Goal: Feedback & Contribution: Submit feedback/report problem

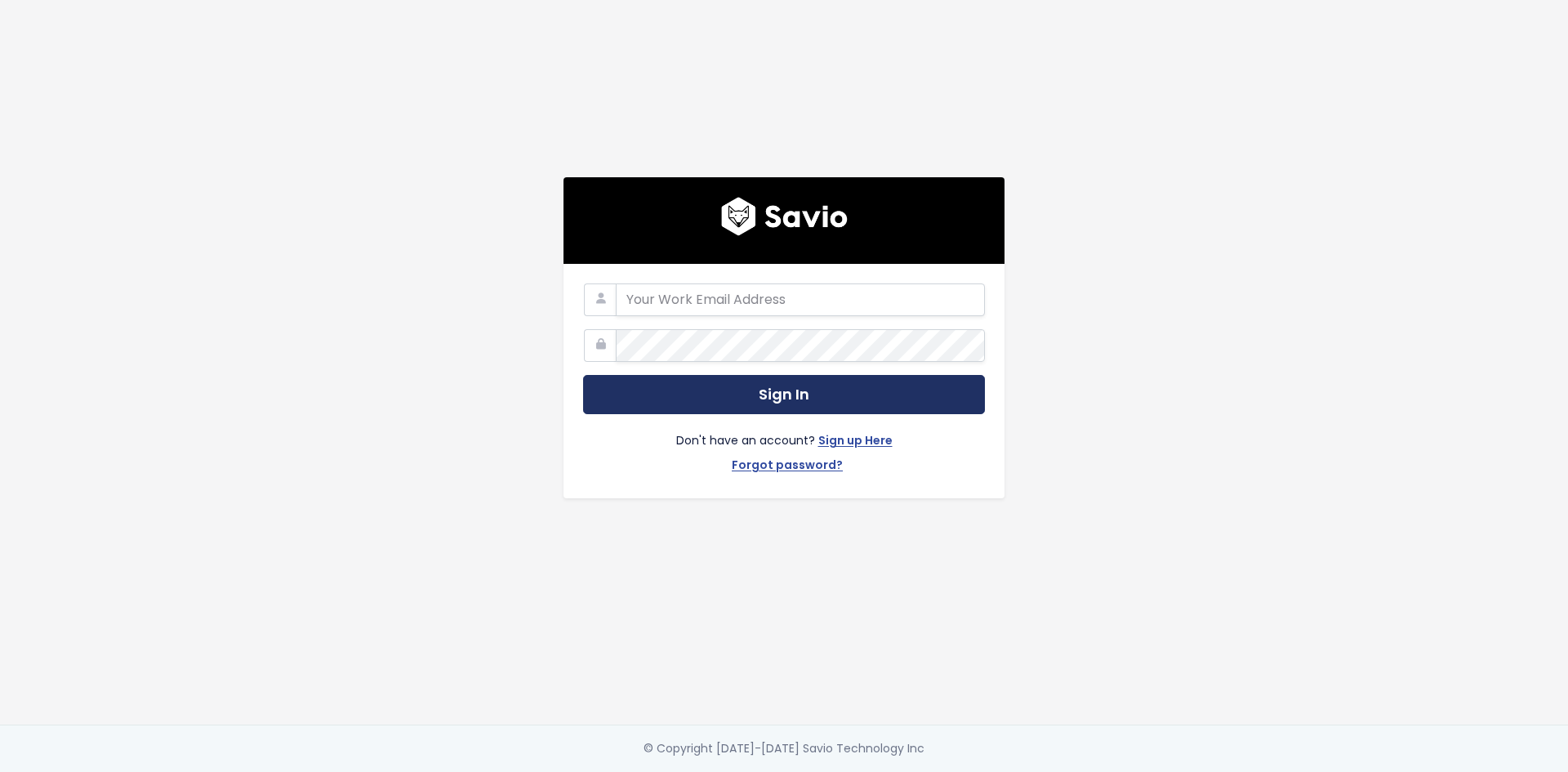
type input "steven.stewart@tai-software.com"
click at [774, 375] on button "Sign In" at bounding box center [784, 394] width 402 height 40
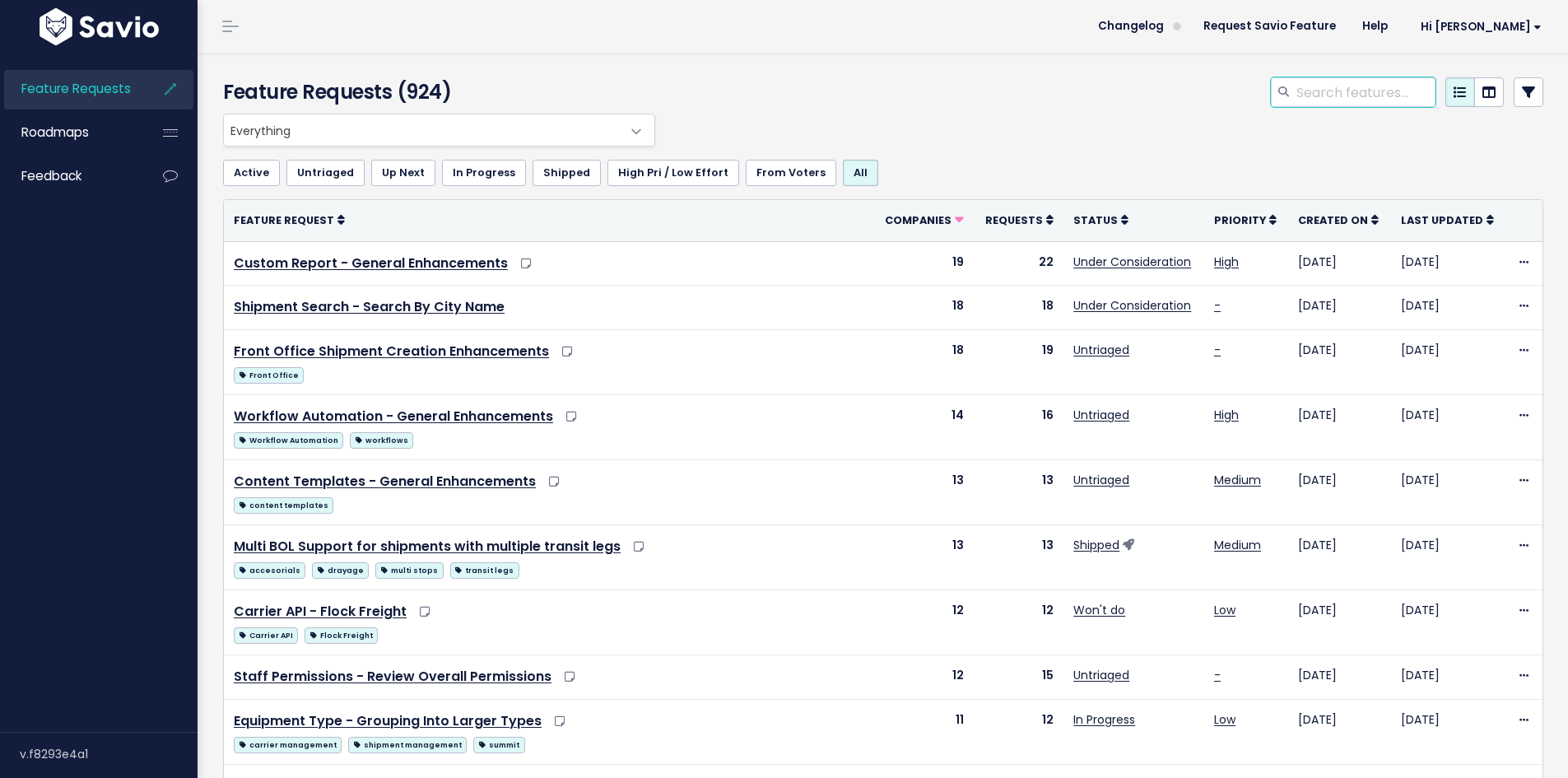
click at [1351, 101] on input "search" at bounding box center [1364, 93] width 141 height 30
click at [1409, 90] on input "wwex insurance" at bounding box center [1364, 93] width 141 height 30
type input "wwex insurance"
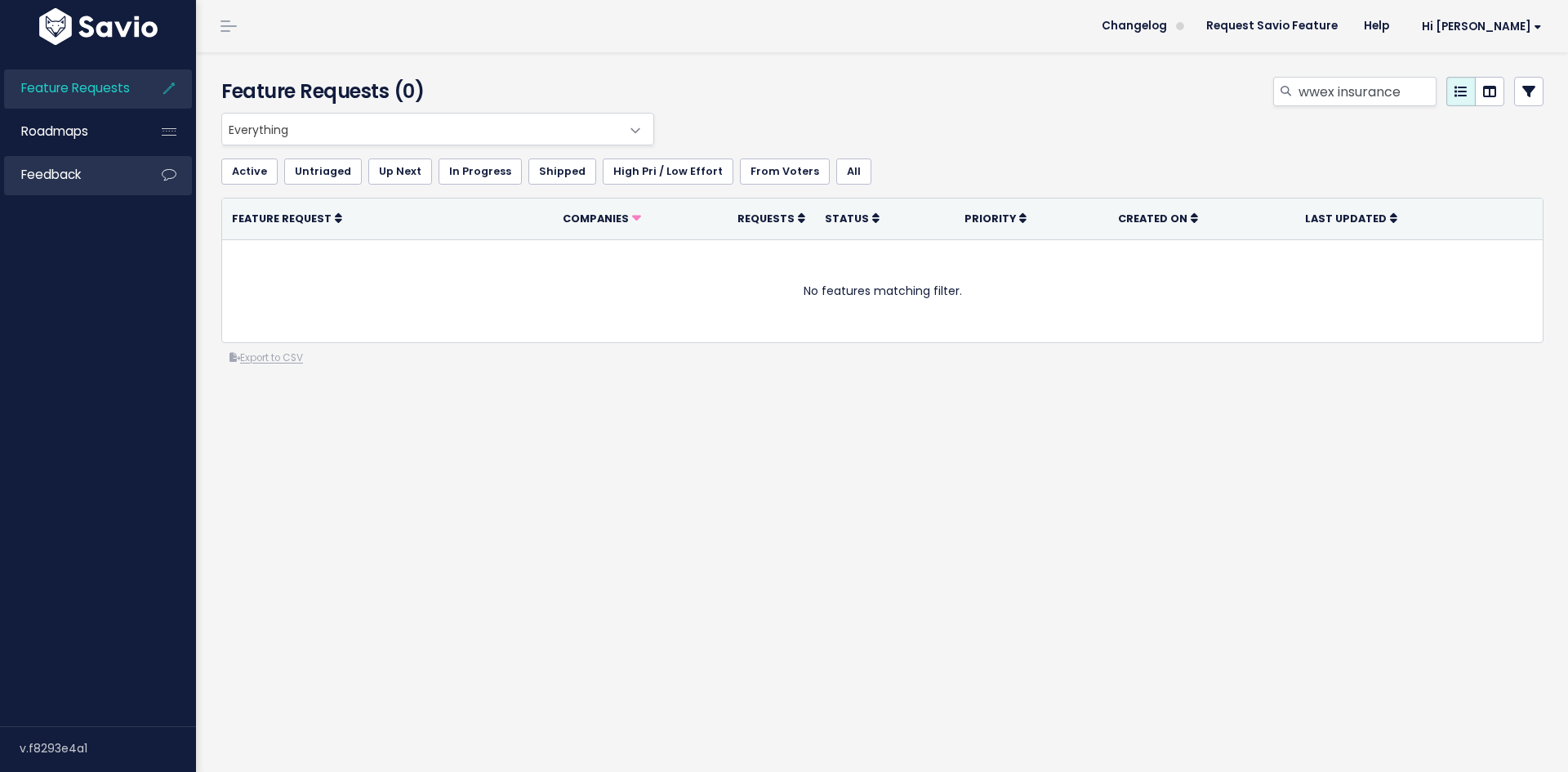
click at [69, 183] on link "Feedback" at bounding box center [69, 174] width 132 height 38
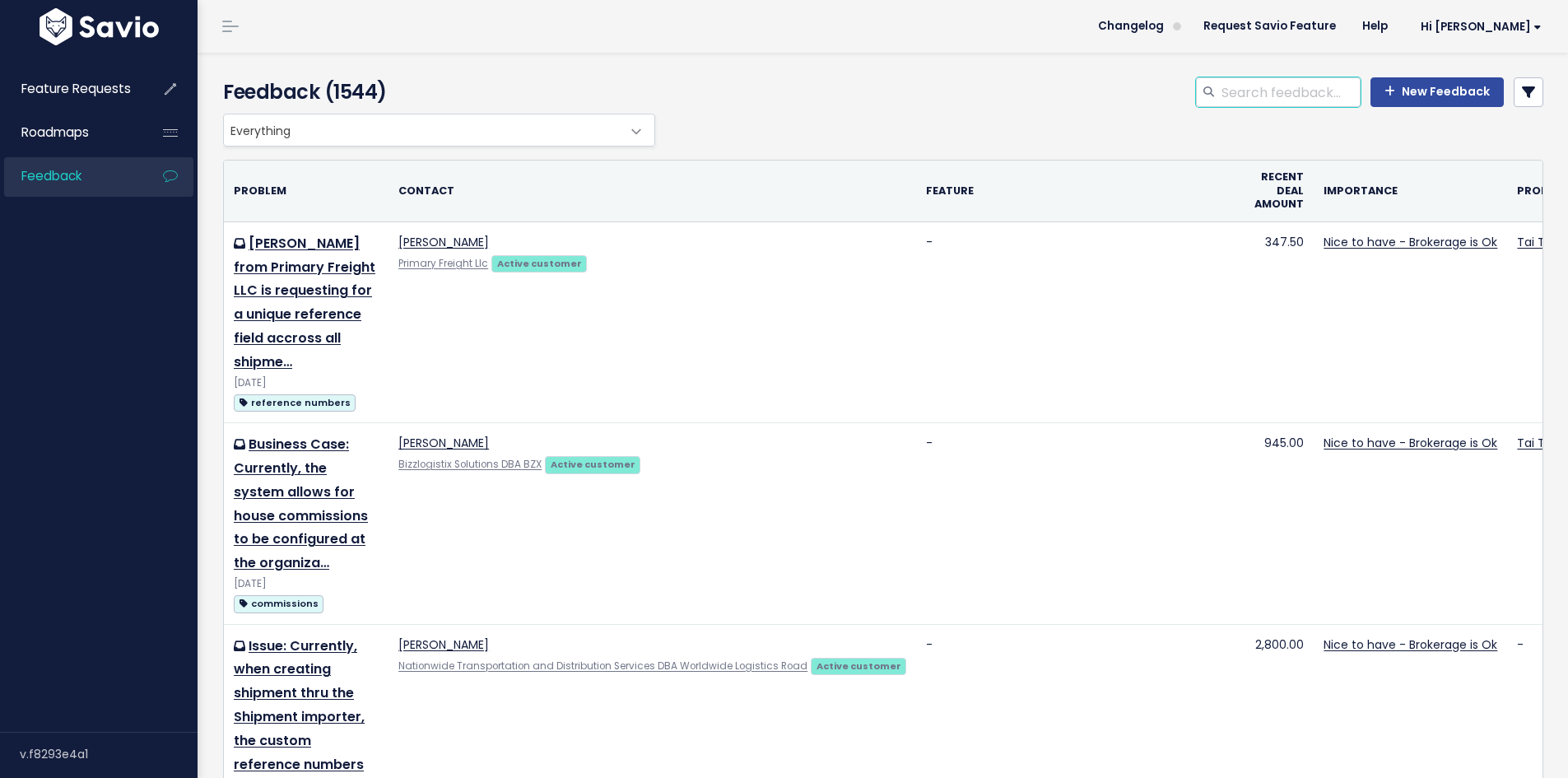
click at [1294, 83] on input "search" at bounding box center [1290, 93] width 141 height 30
type input "wwex insurance"
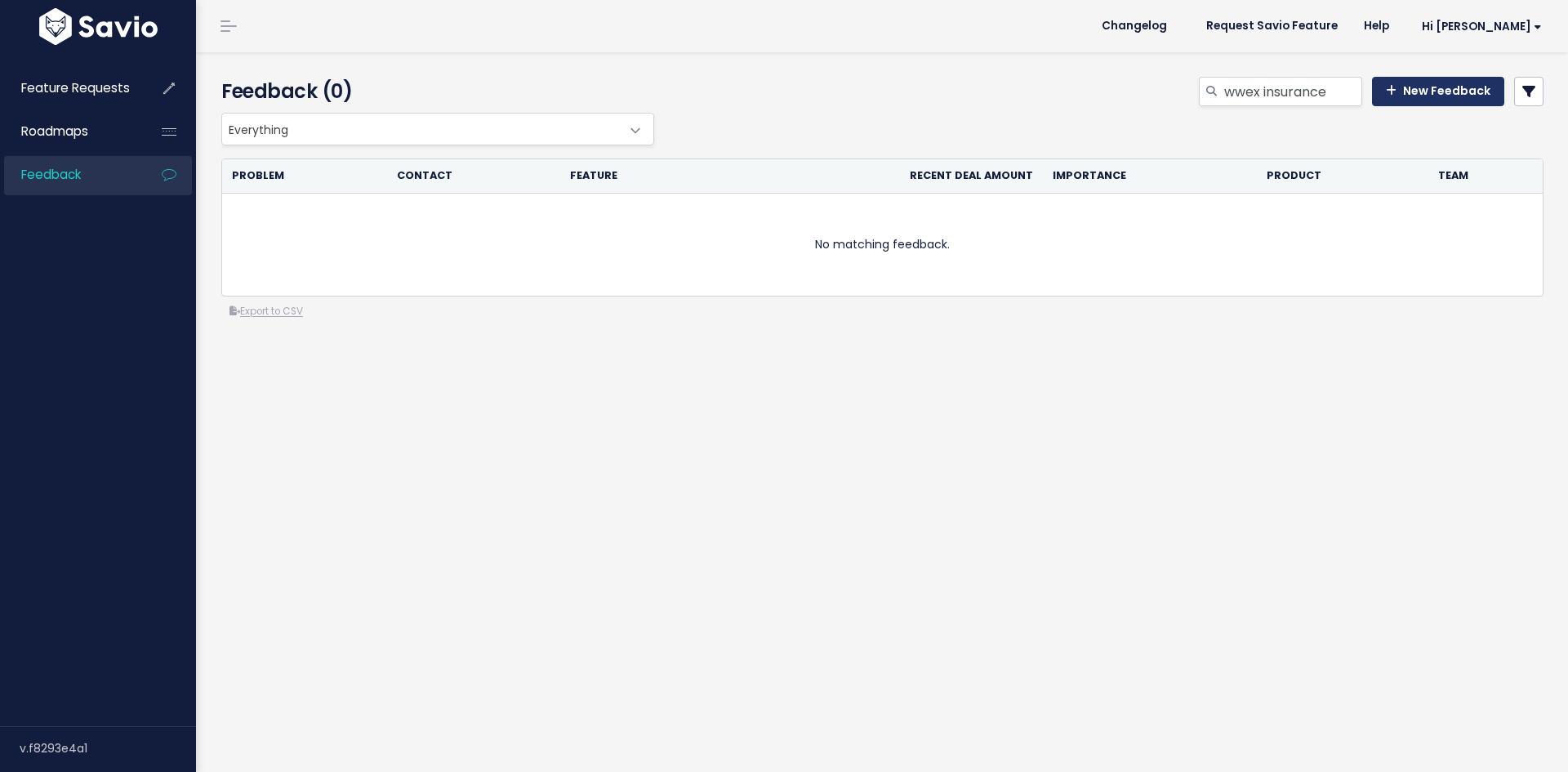
click at [1372, 93] on link "New Feedback" at bounding box center [1438, 92] width 133 height 30
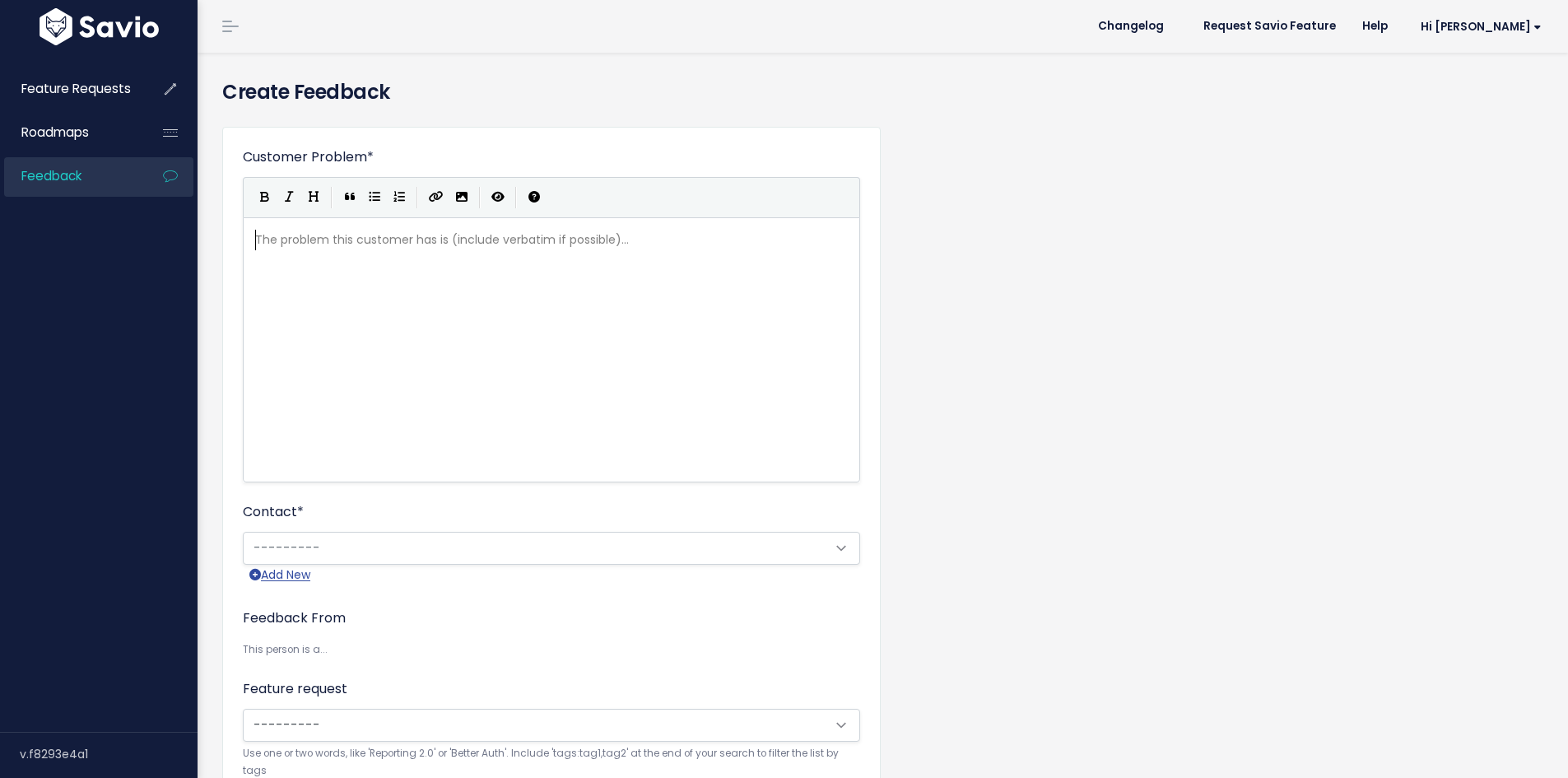
scroll to position [2, 0]
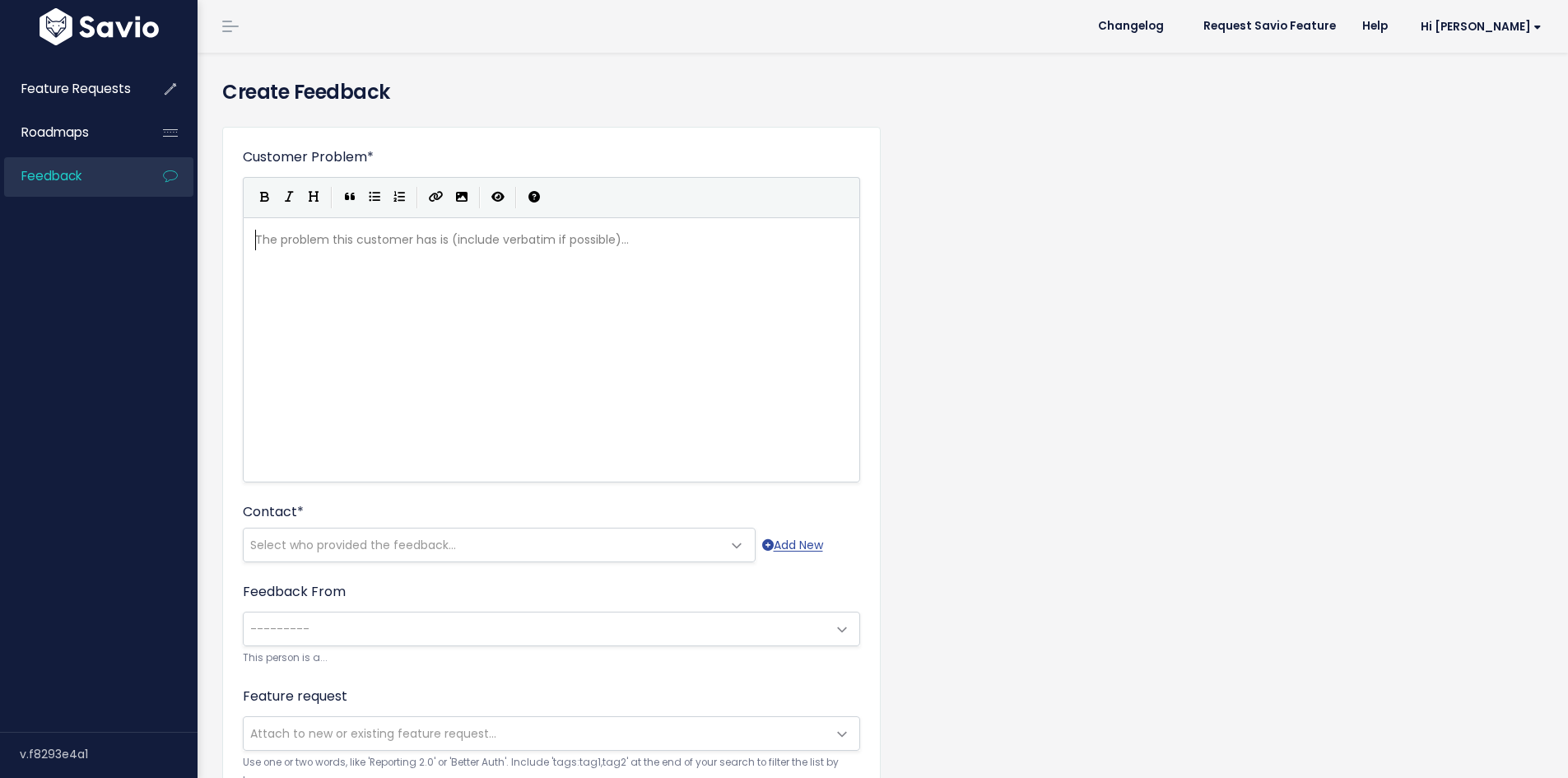
click at [553, 172] on div "Customer Problem * | | | | The problem this customer has is (include verbatim i…" at bounding box center [551, 316] width 617 height 336
click at [588, 315] on div "The problem this customer has is (include verbatim if possible)... xxxxxxxxxx ​" at bounding box center [572, 371] width 641 height 289
type textarea "Helix Lohg"
type textarea "g"
type textarea "gists"
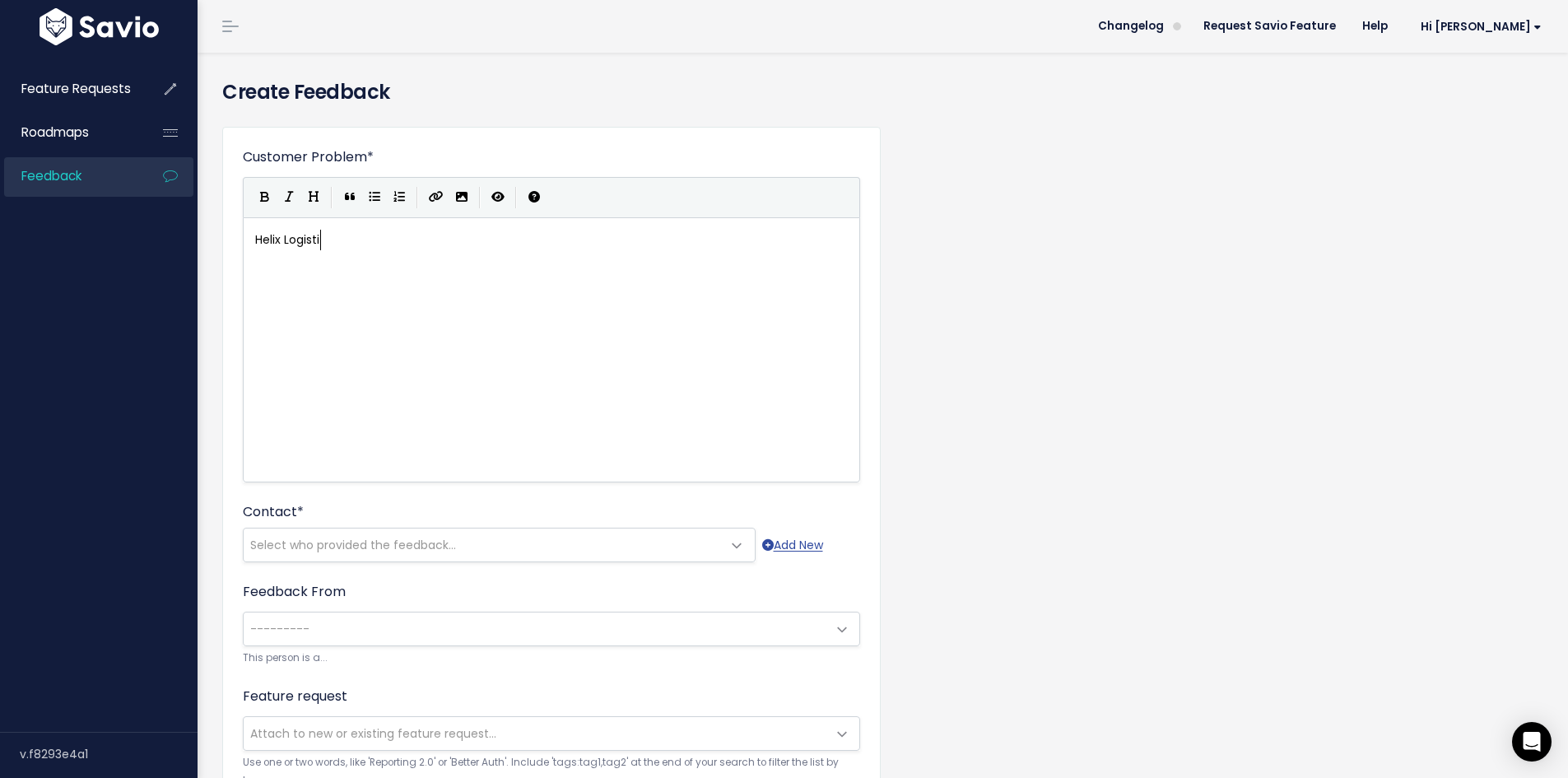
type textarea "ic"
type textarea "s would like the WWEX LTL Integration to support insurance, similar to Pro"
type textarea "iorityu 1"
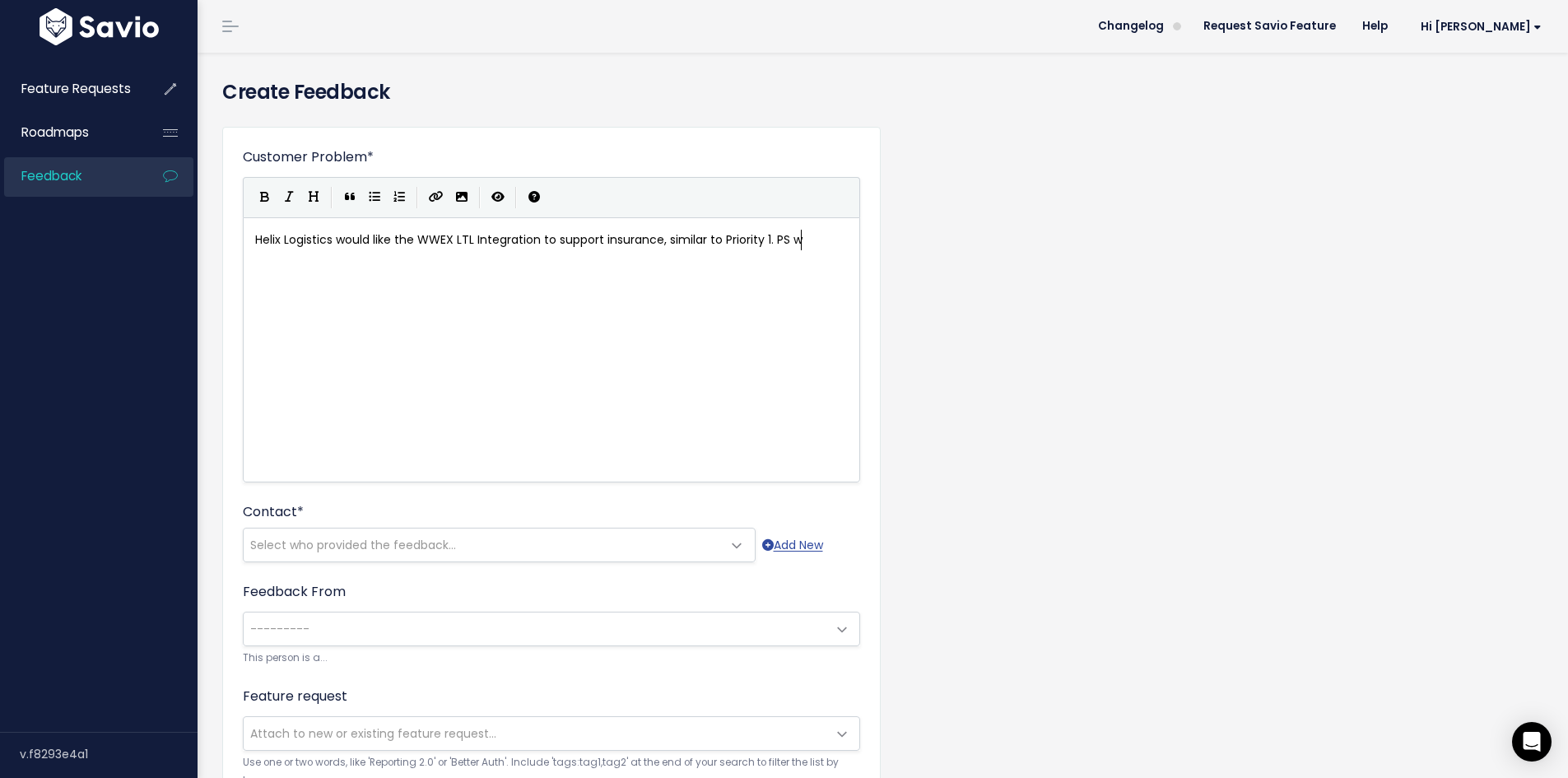
type textarea "1. PS wwa"
type textarea "as offered, but not agg"
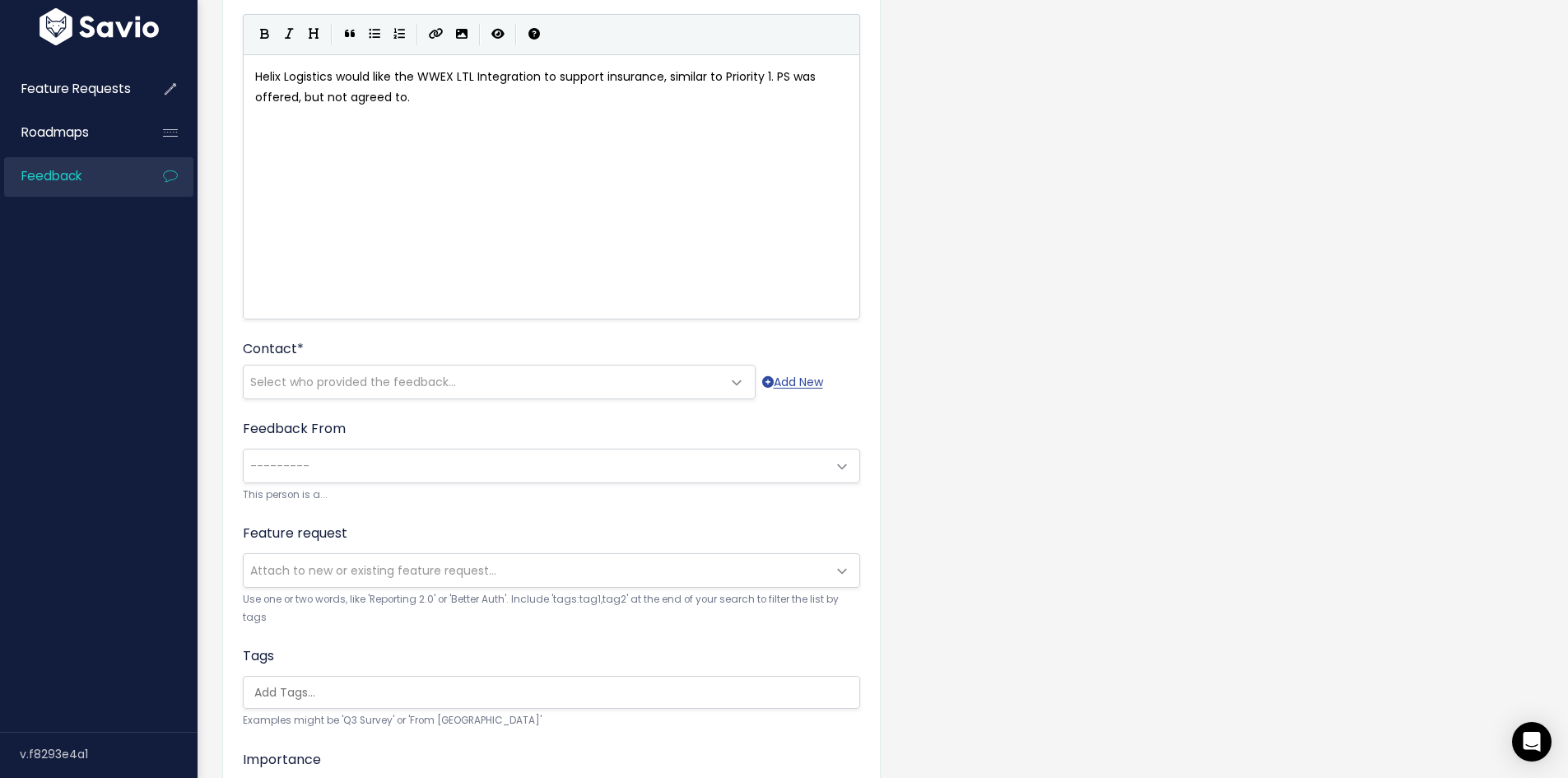
scroll to position [165, 0]
type textarea "reed to."
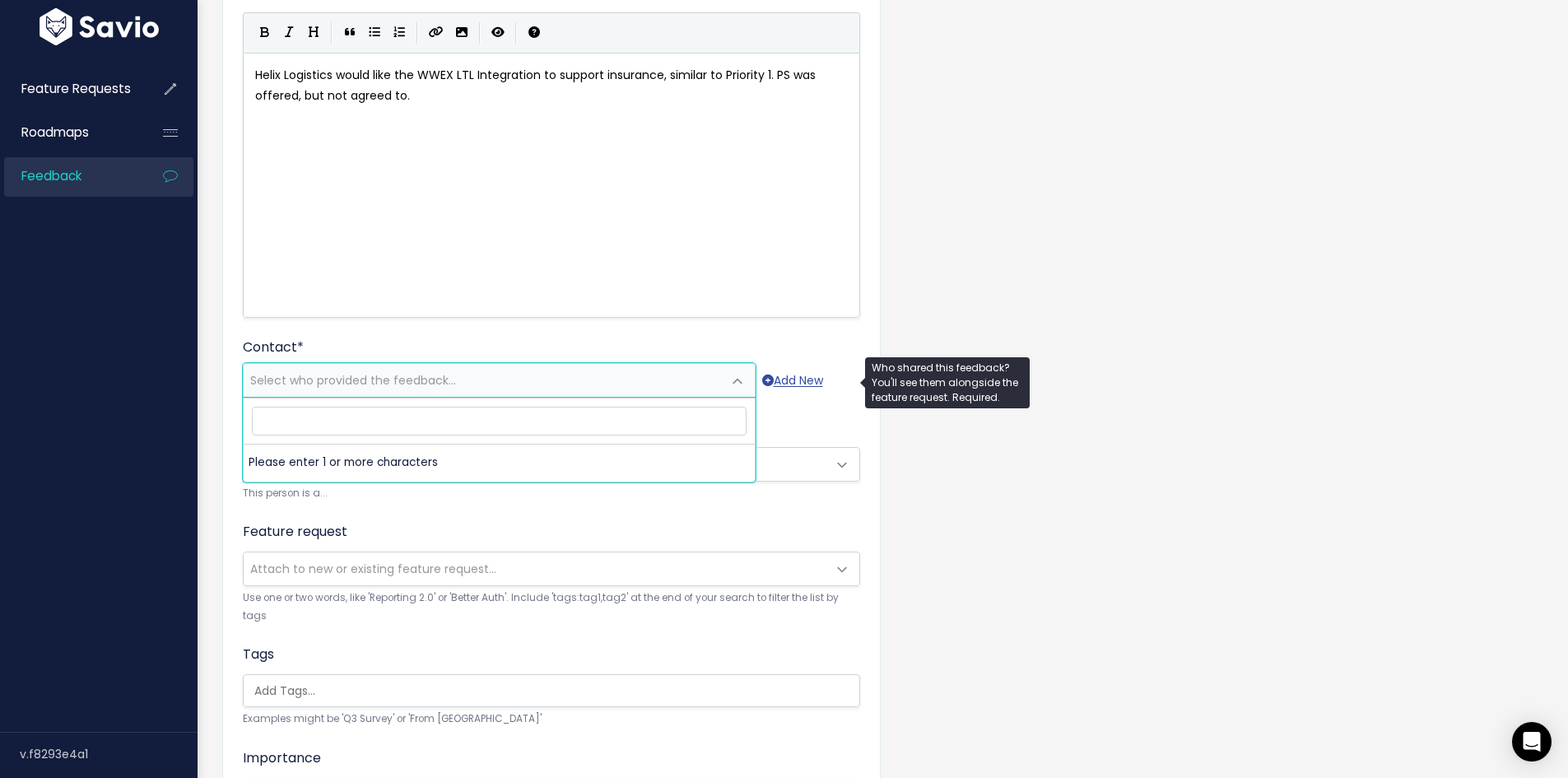
click at [505, 383] on span "Select who provided the feedback..." at bounding box center [482, 380] width 478 height 33
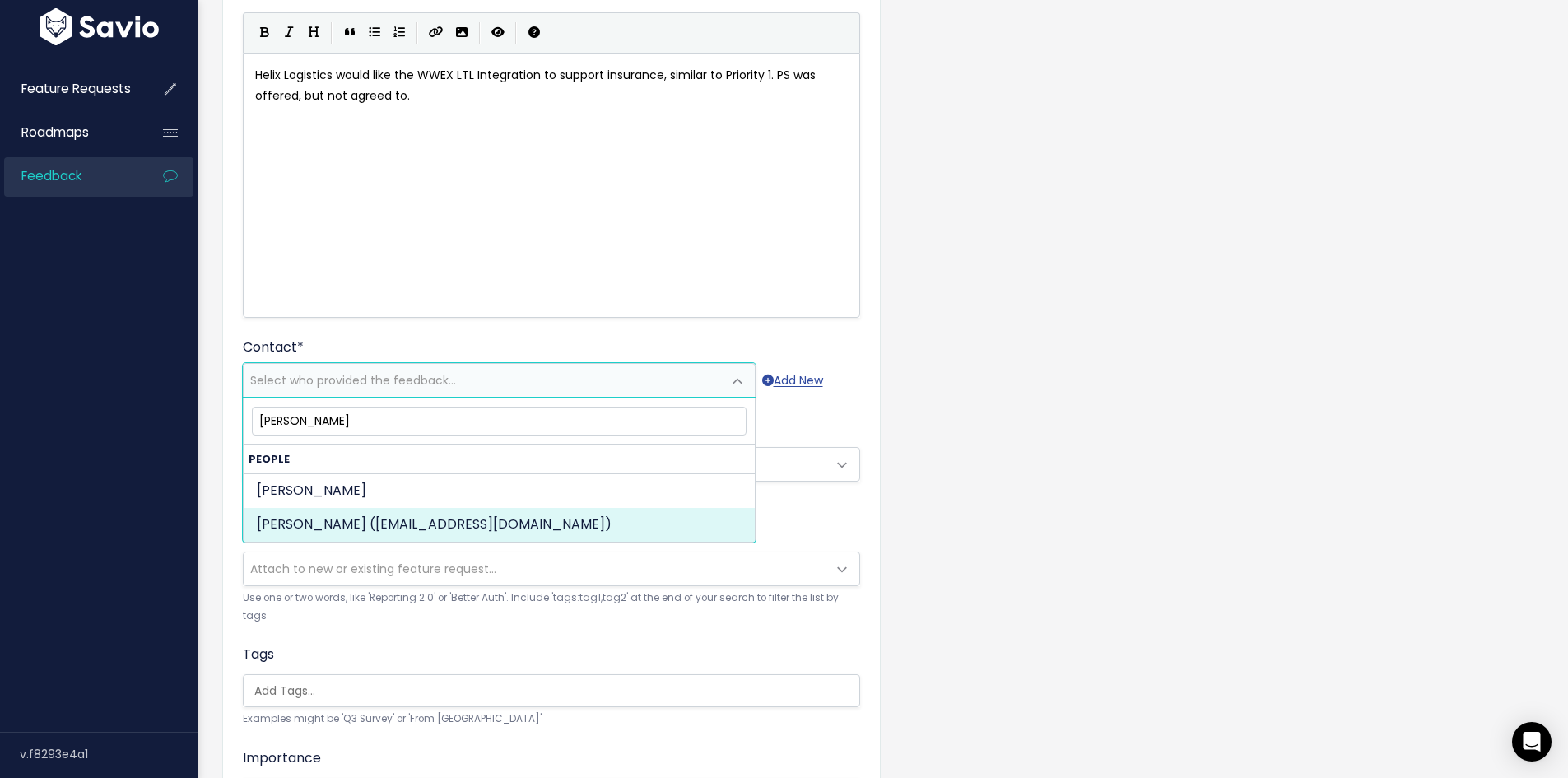
type input "sarah winters"
select select "ACTIVE"
select select "92305007"
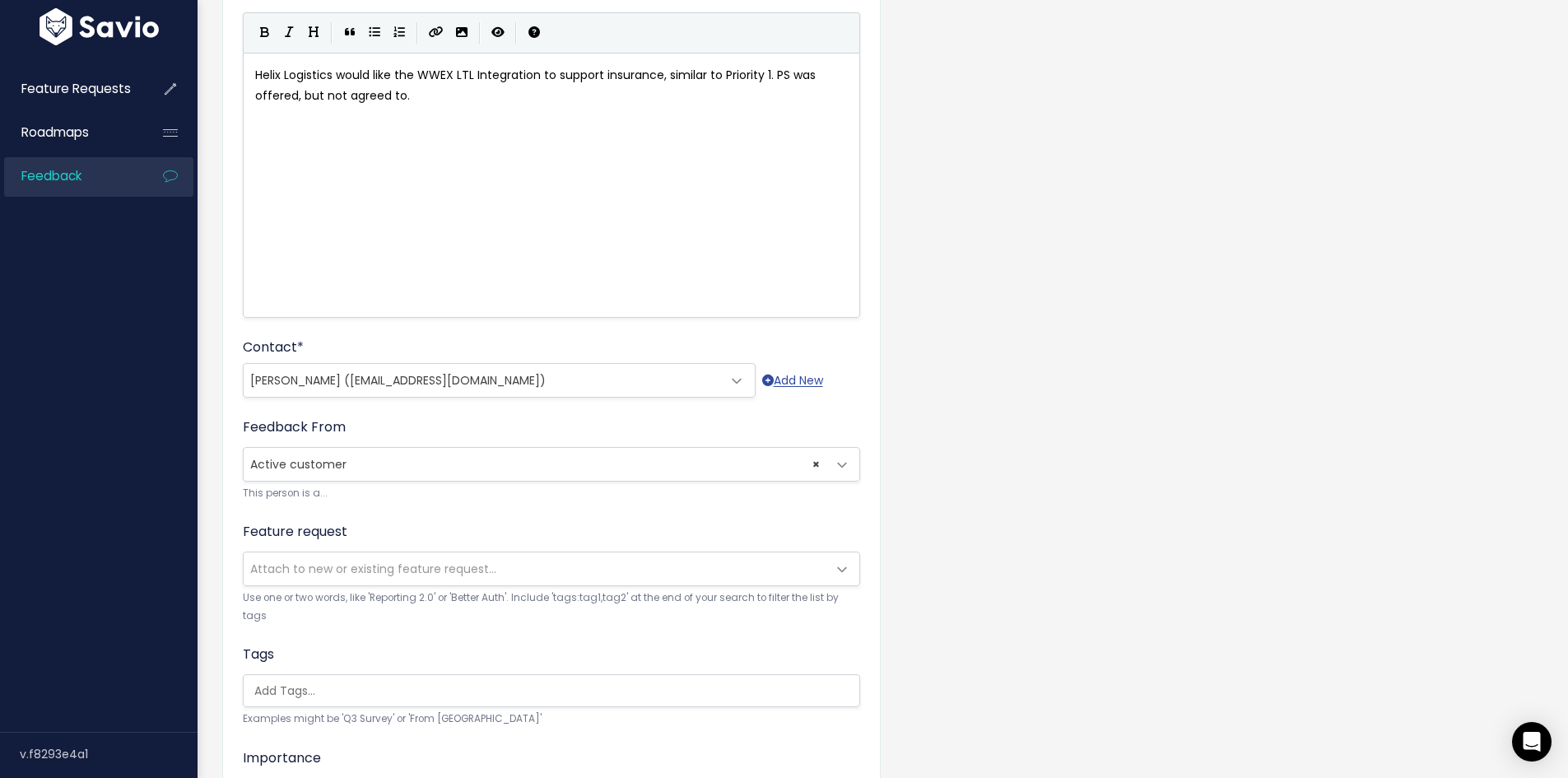
click at [1088, 398] on div "Customer Problem * Helix Logistics would like the WWEX LTL Integration to suppo…" at bounding box center [882, 497] width 1345 height 1097
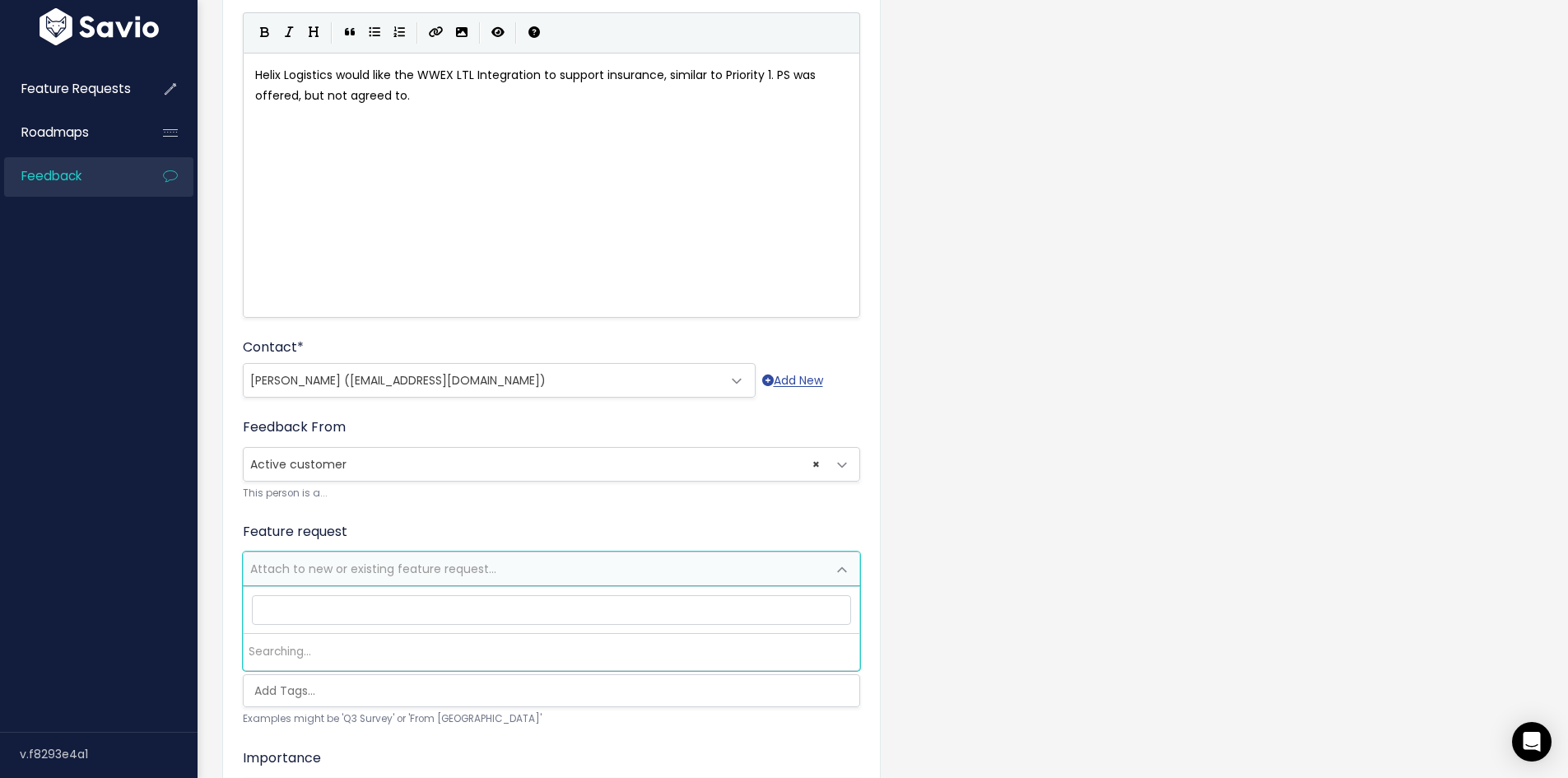
click at [448, 565] on span "Attach to new or existing feature request..." at bounding box center [373, 569] width 247 height 16
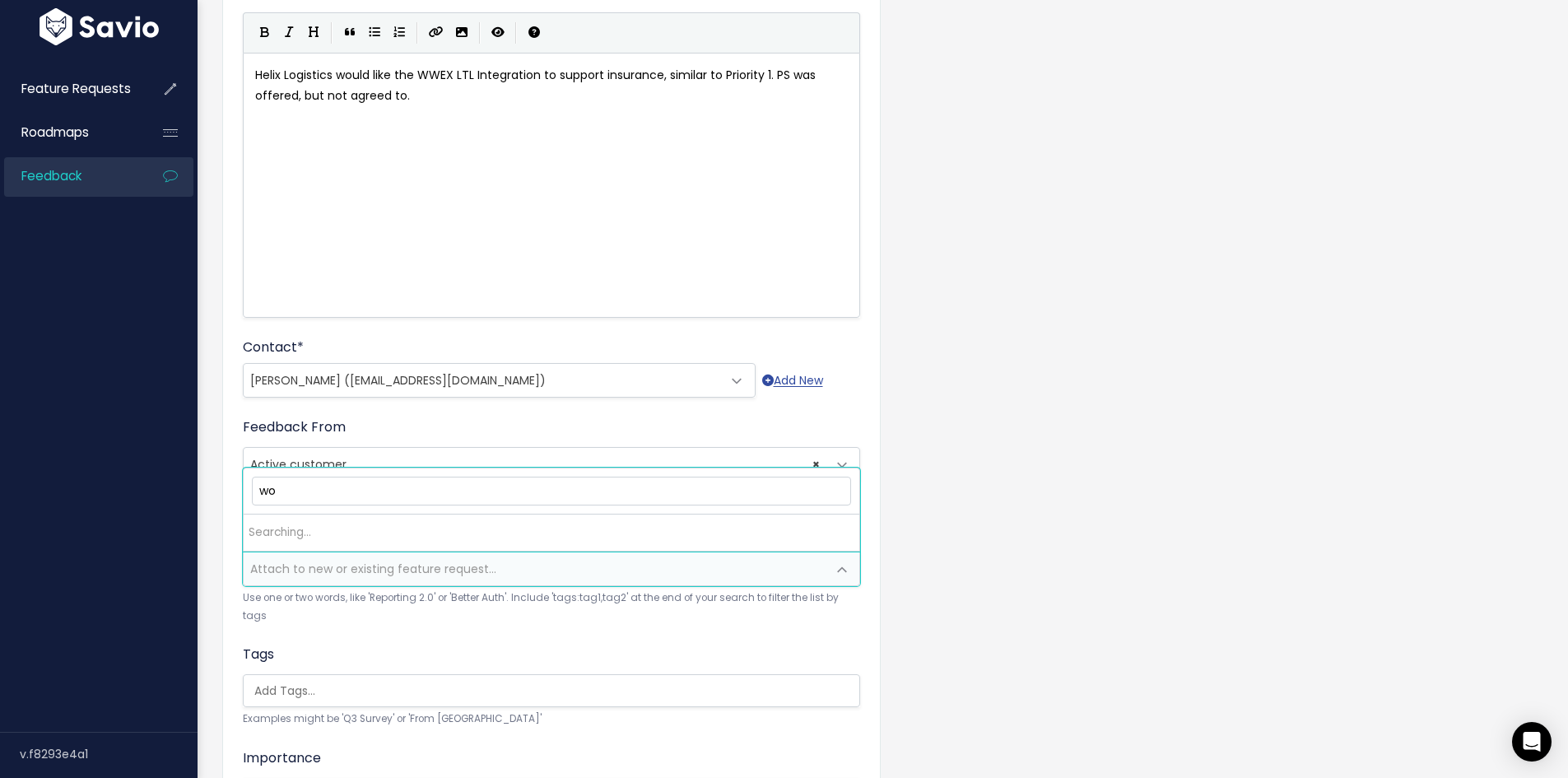
type input "w"
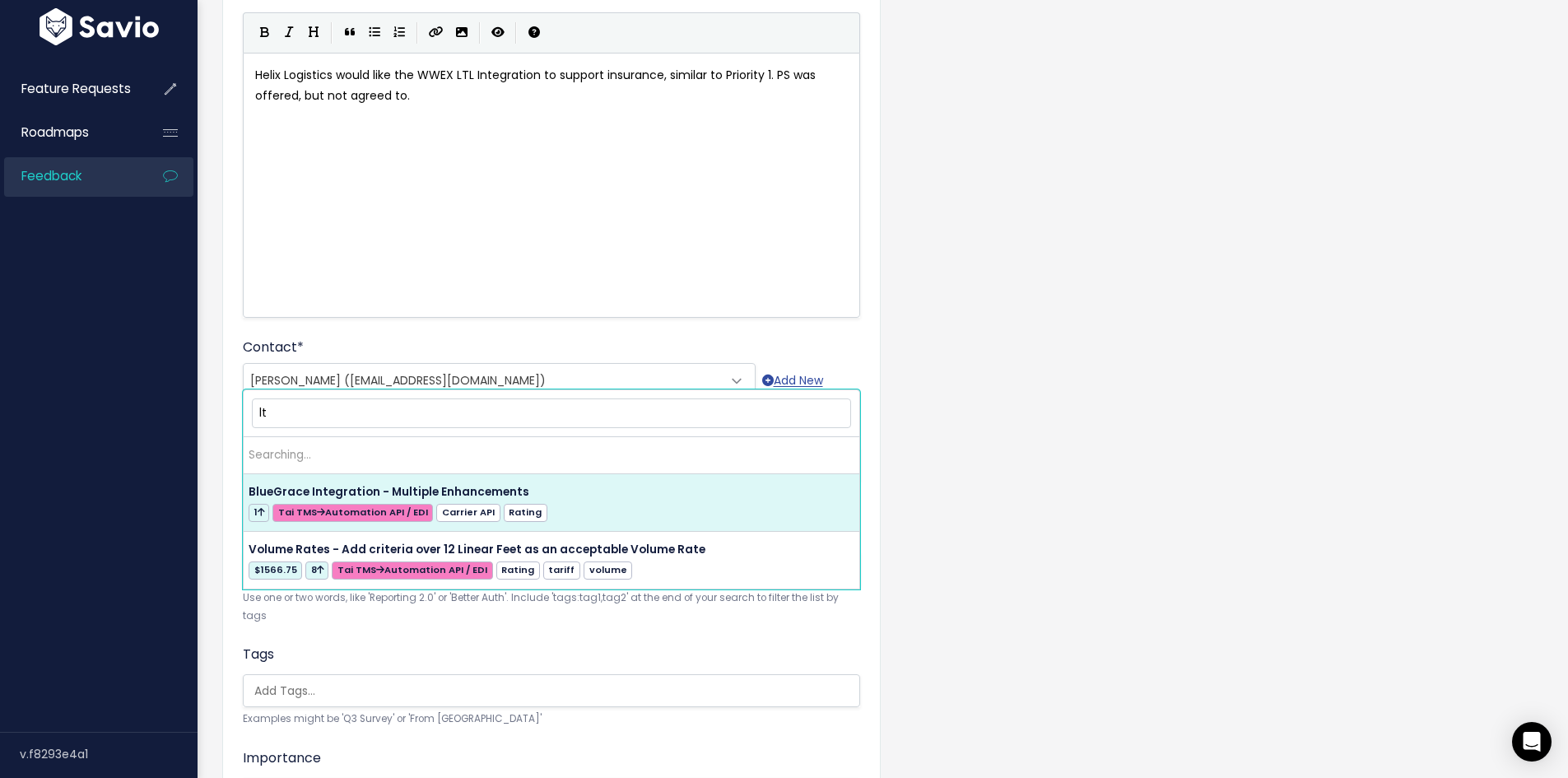
type input "l"
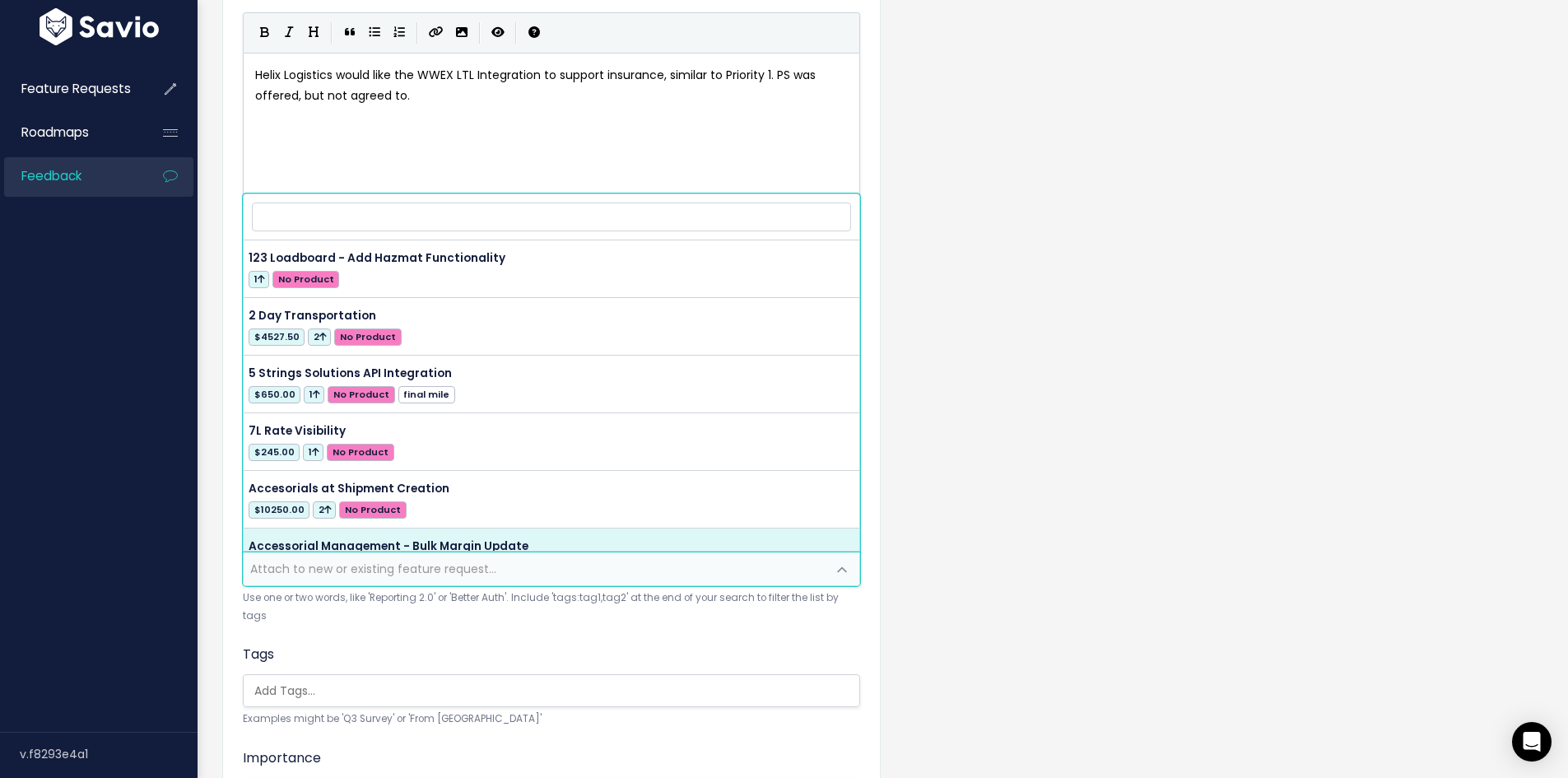
click at [875, 554] on div "Customer Problem * Helix Logistics would like the WWEX LTL Integration to suppo…" at bounding box center [552, 484] width 659 height 1046
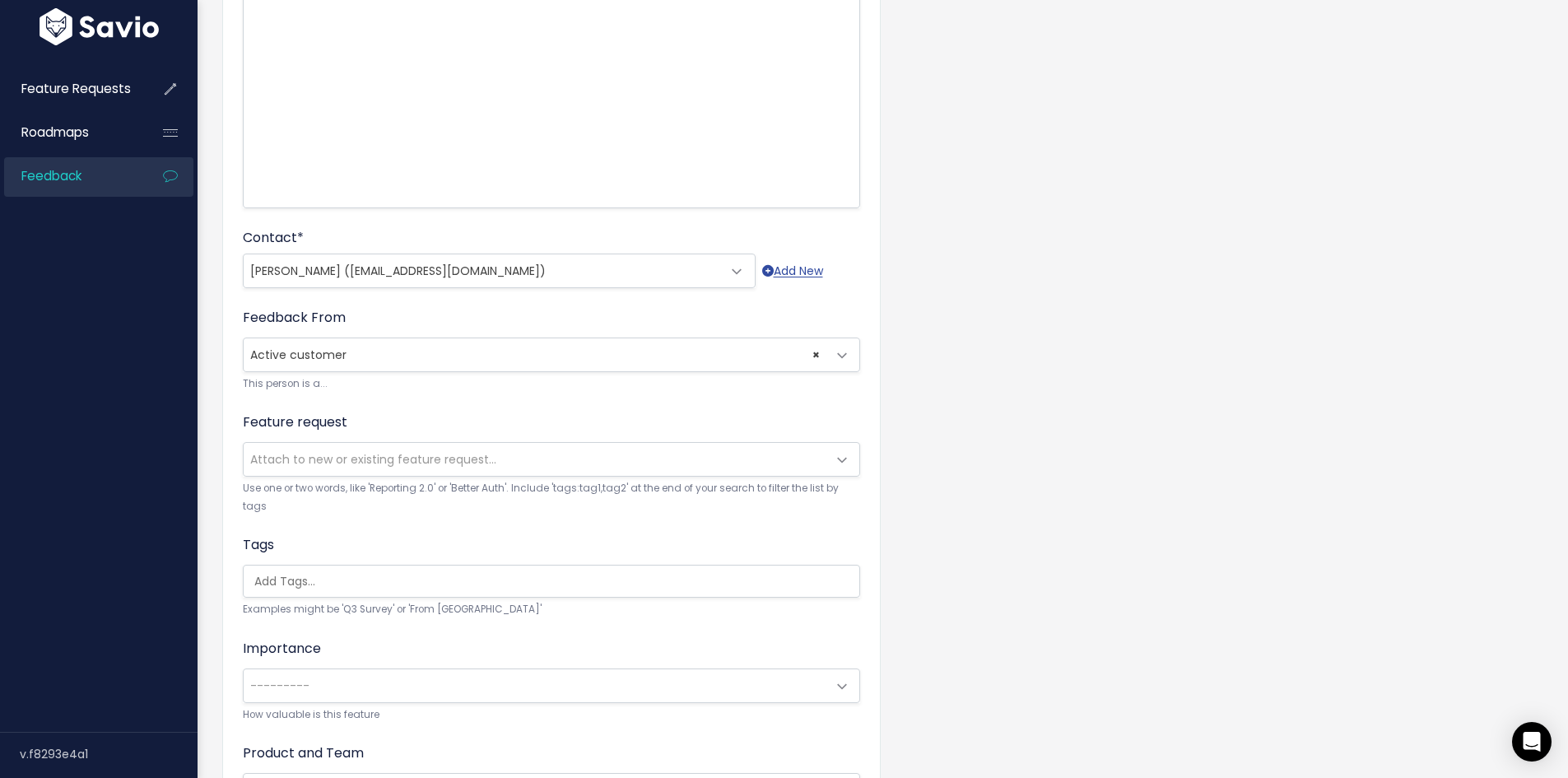
scroll to position [411, 0]
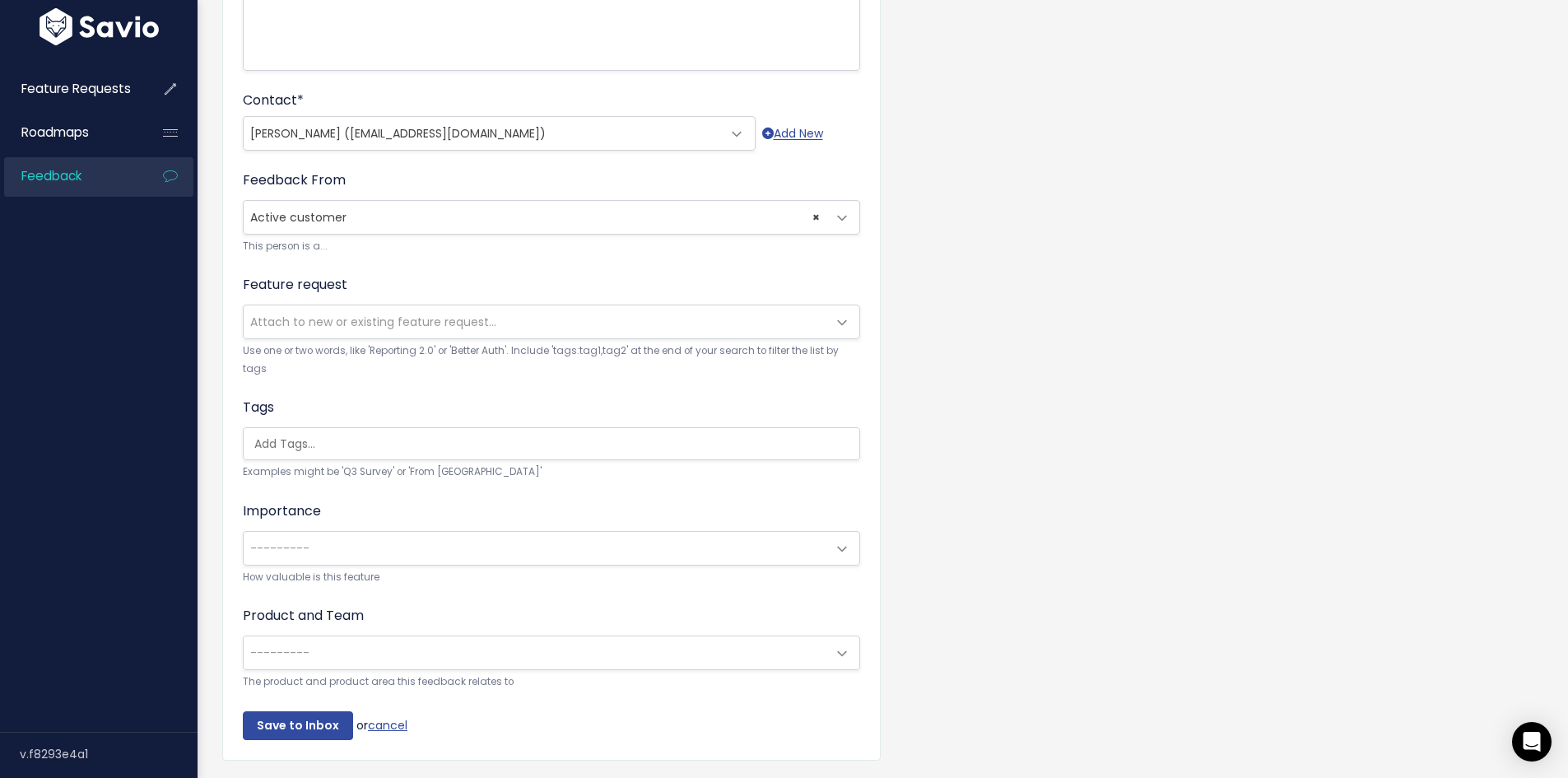
click at [375, 462] on div "Tags Examples might be 'Q3 Survey' or 'From Skype'" at bounding box center [551, 438] width 617 height 83
click at [375, 455] on ul at bounding box center [551, 443] width 616 height 31
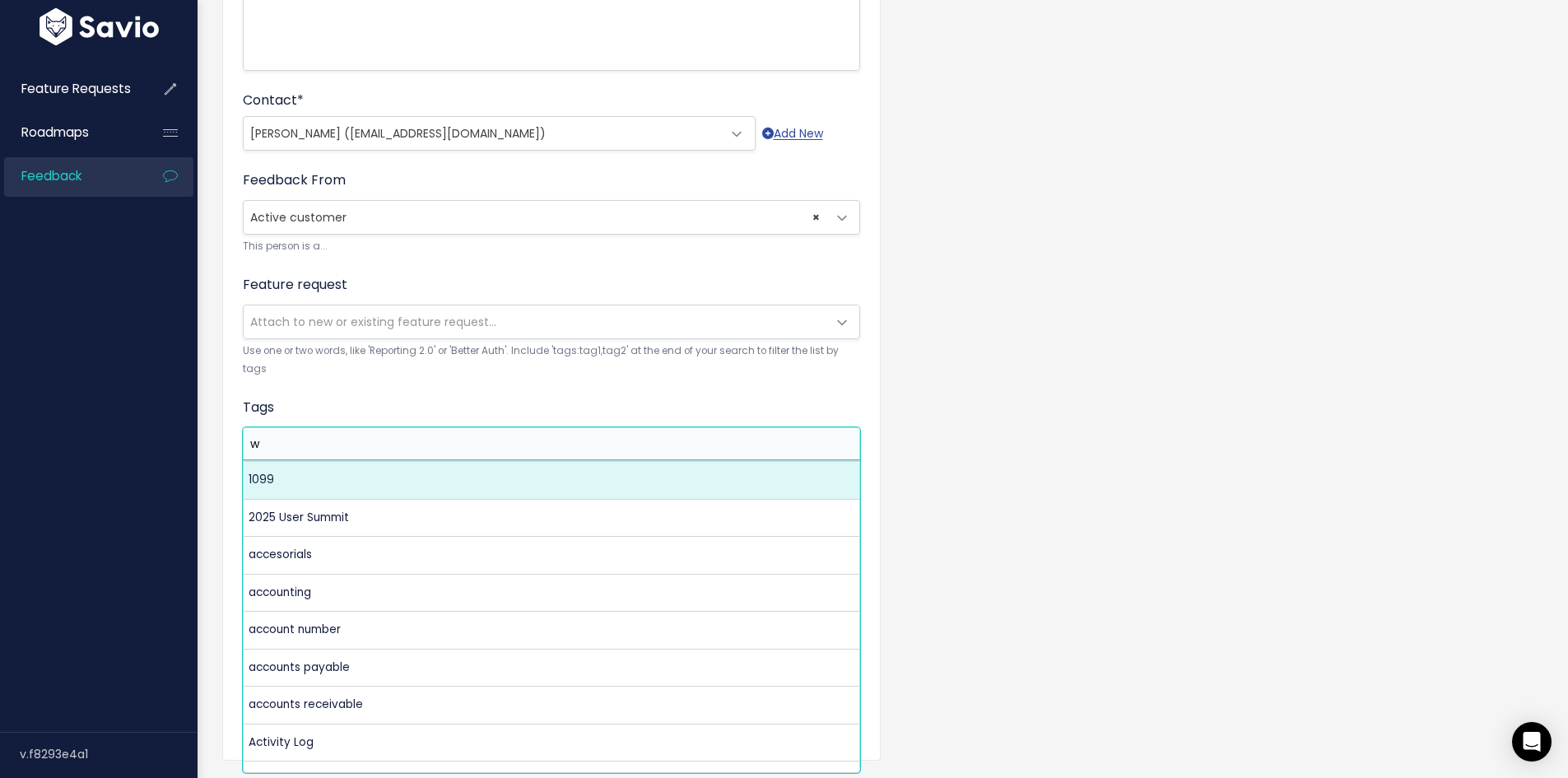
scroll to position [0, 0]
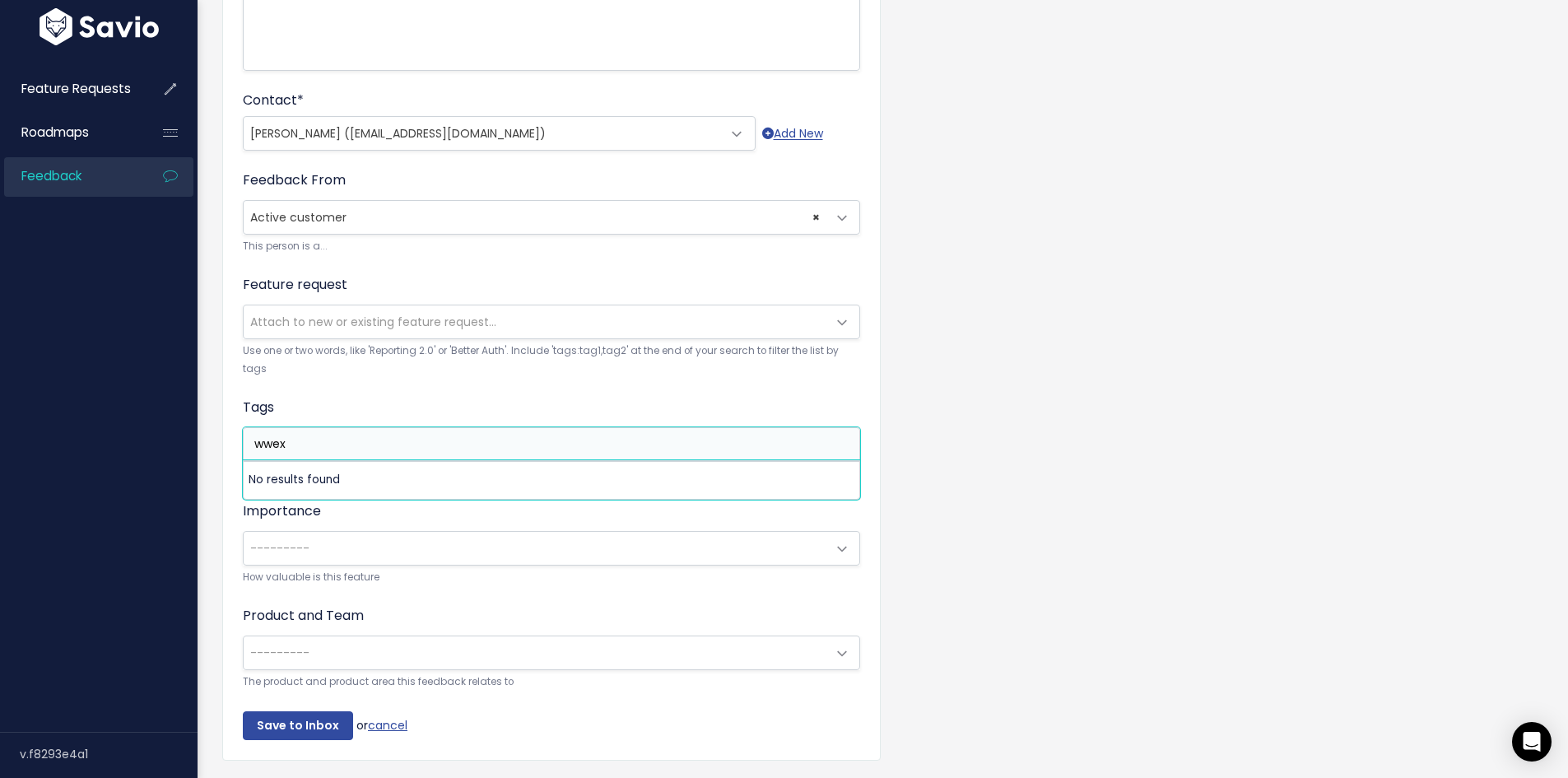
drag, startPoint x: 385, startPoint y: 447, endPoint x: 196, endPoint y: 422, distance: 190.6
click at [196, 422] on div "Feature Requests Roadmaps Feedback" at bounding box center [784, 207] width 1568 height 1237
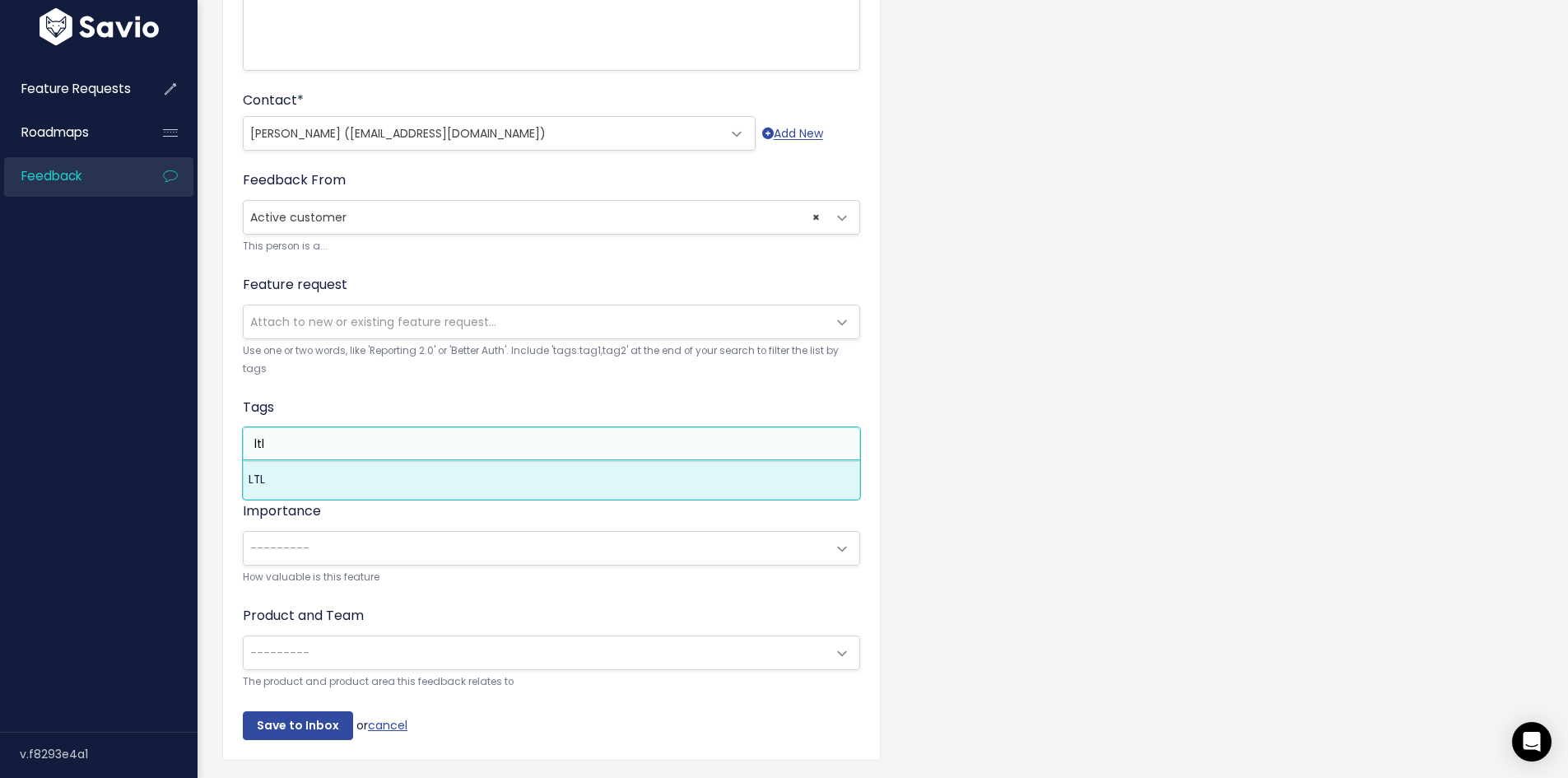
type input "ltl"
drag, startPoint x: 259, startPoint y: 468, endPoint x: 376, endPoint y: 434, distance: 121.8
select select "6516"
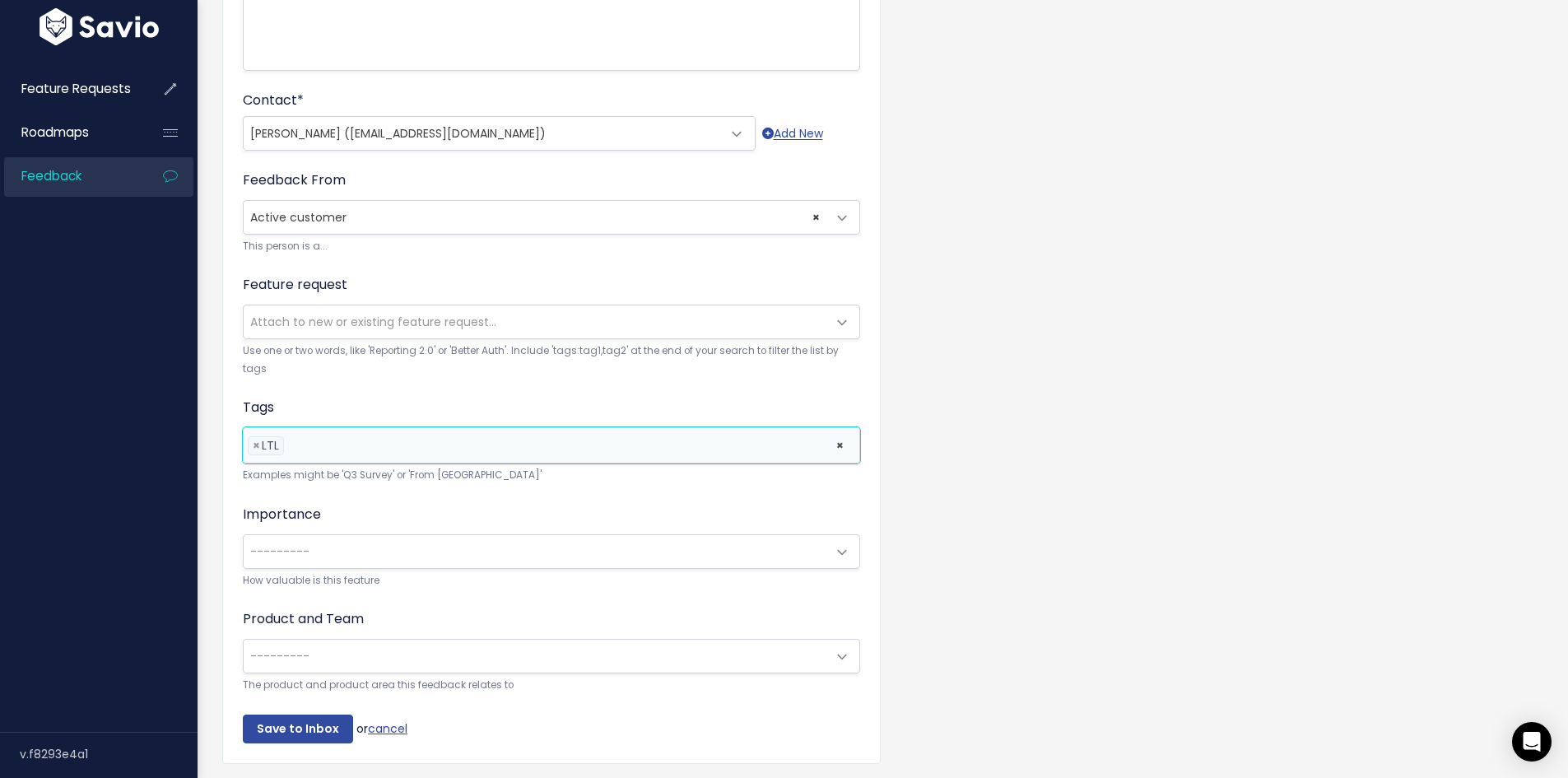
click at [369, 447] on li at bounding box center [556, 445] width 536 height 17
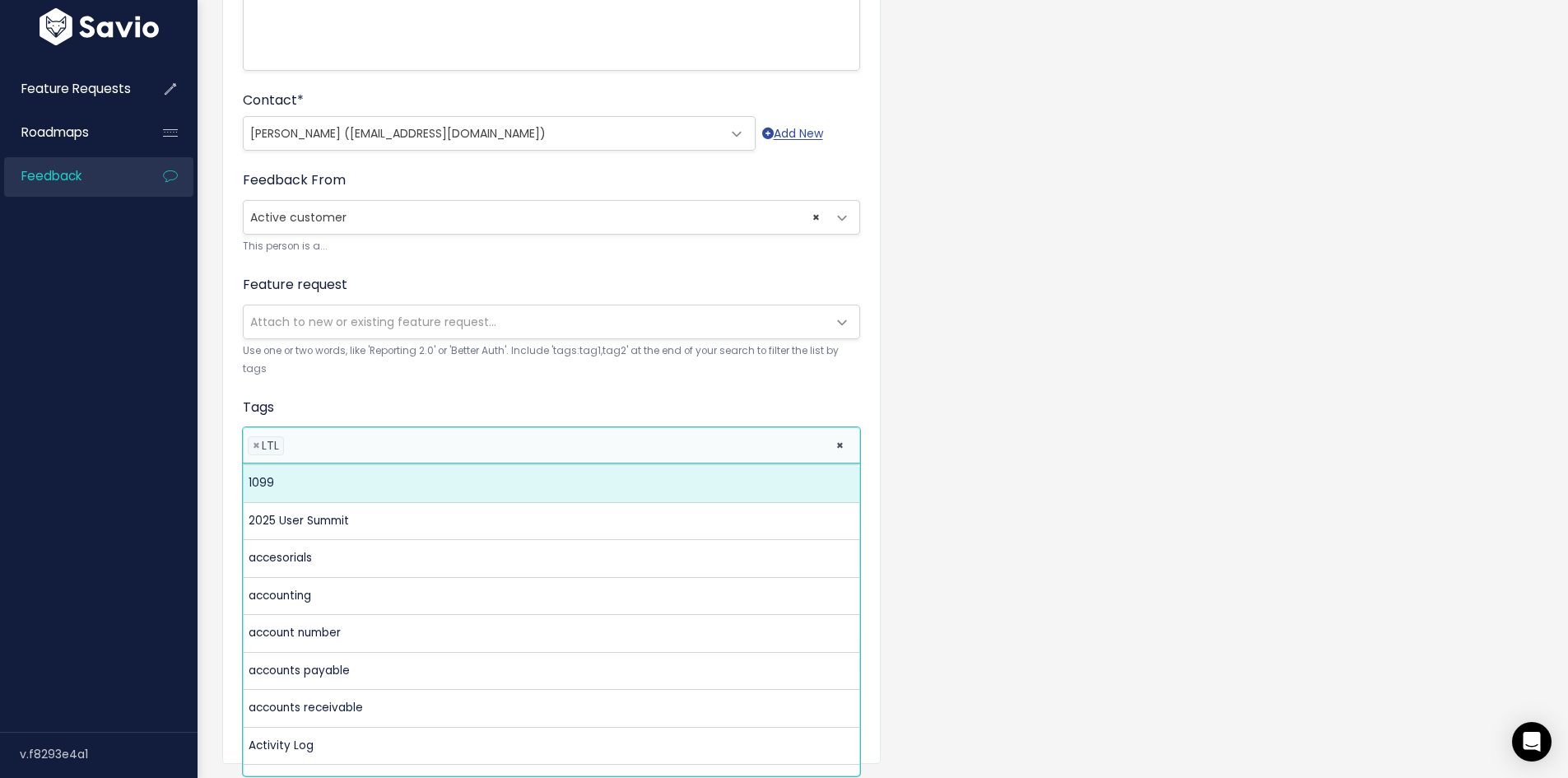
click at [369, 447] on li at bounding box center [556, 445] width 536 height 17
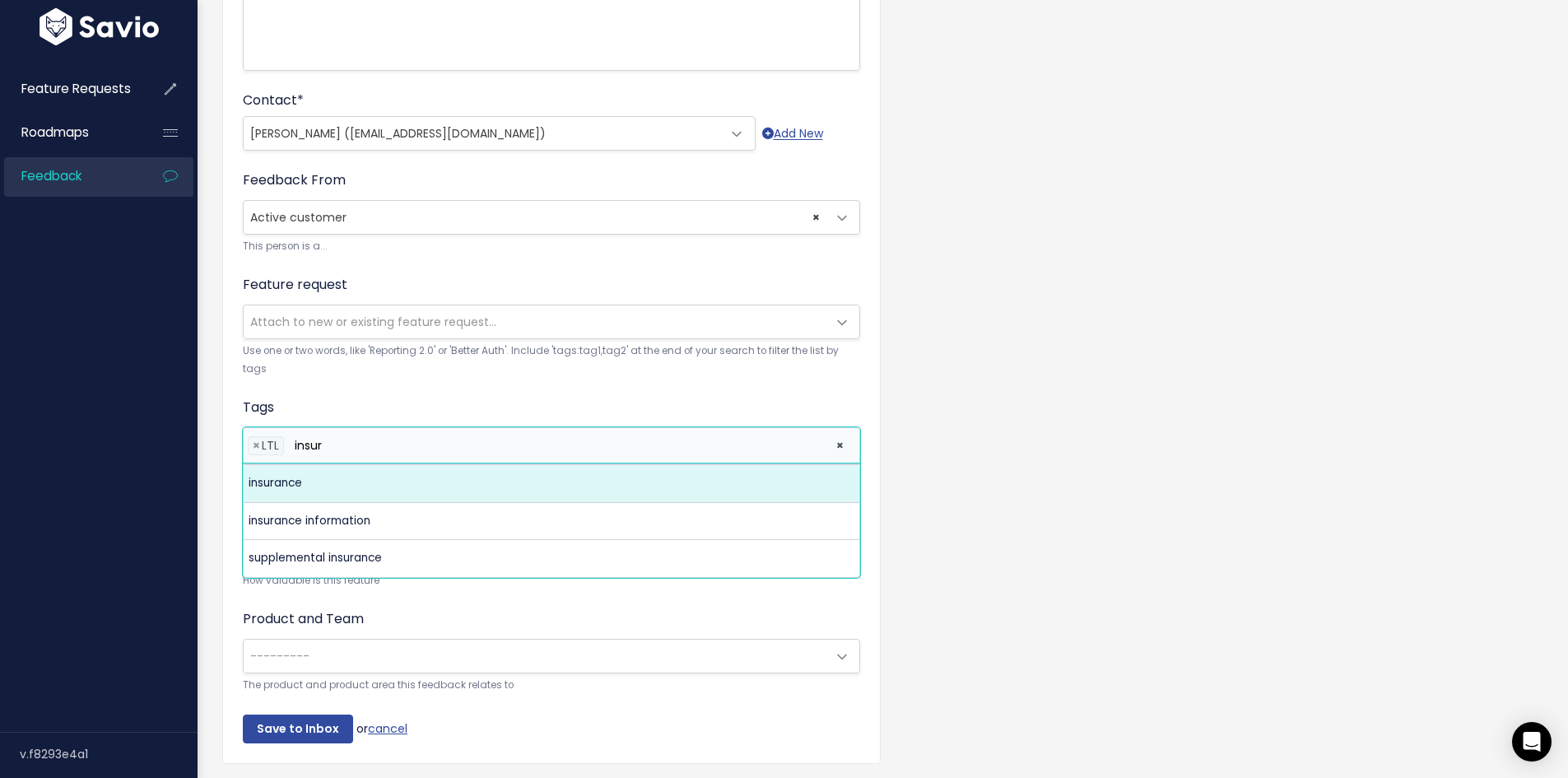
type input "insur"
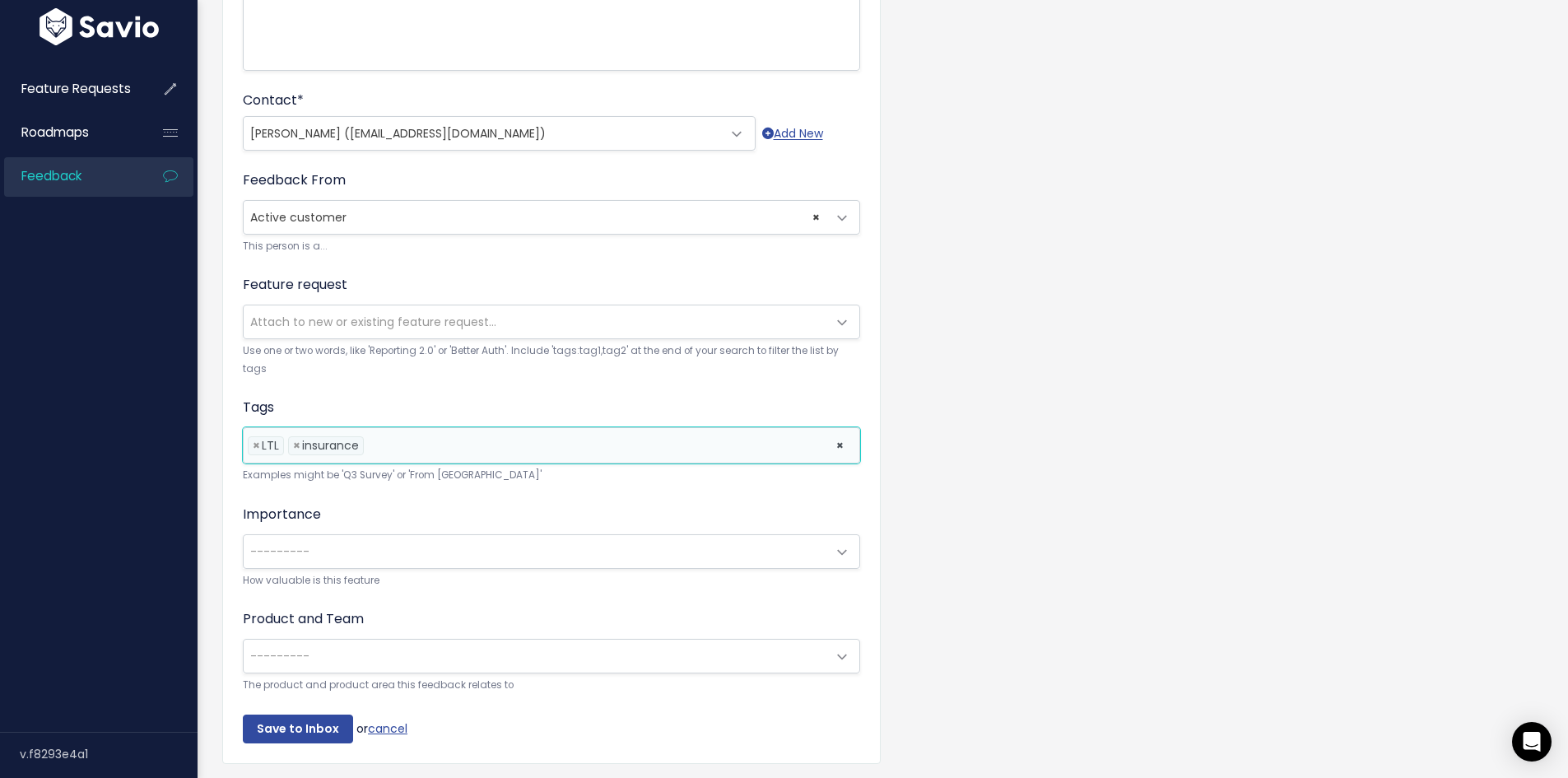
click at [456, 453] on li at bounding box center [596, 445] width 456 height 17
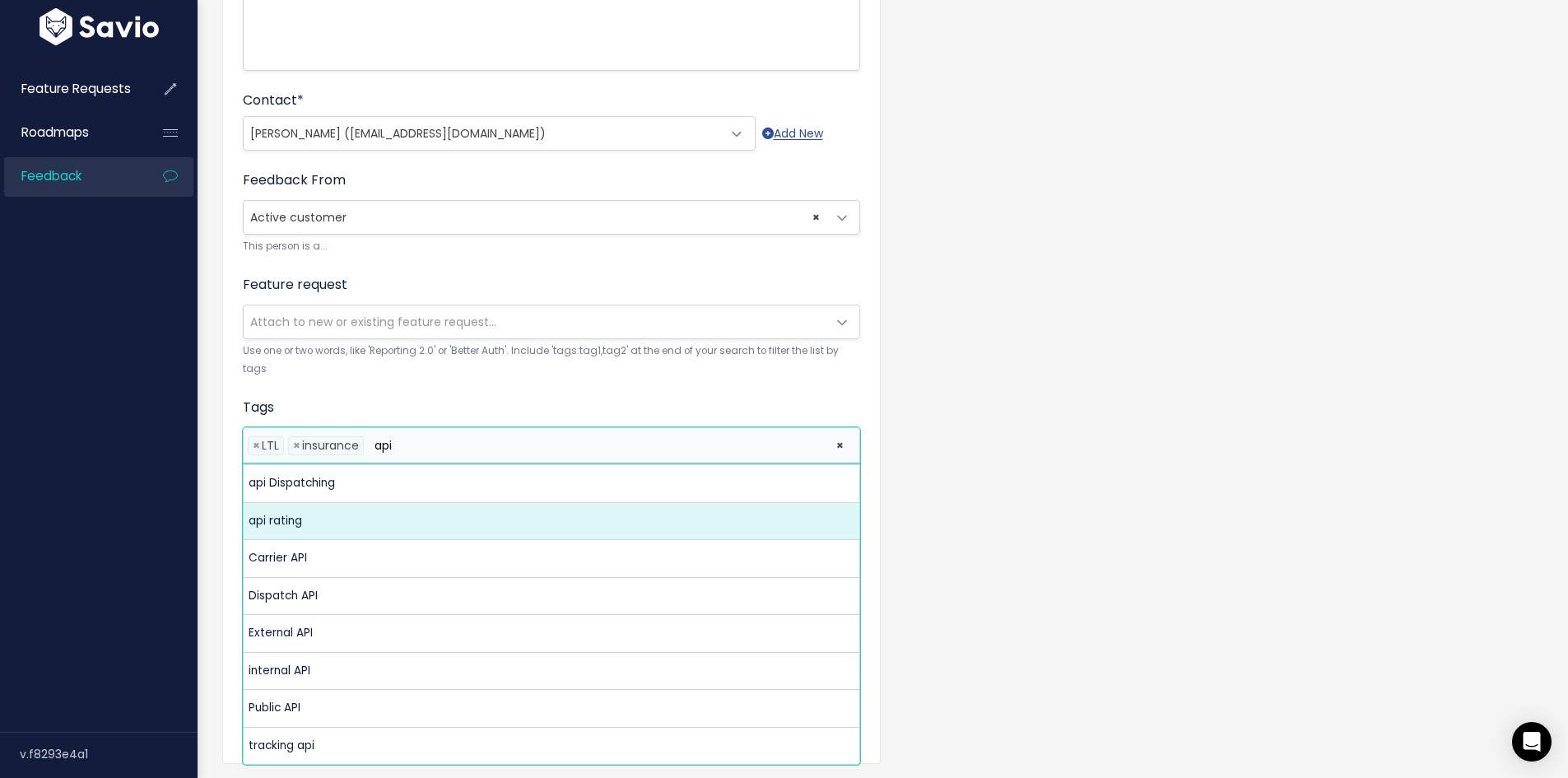
type input "api"
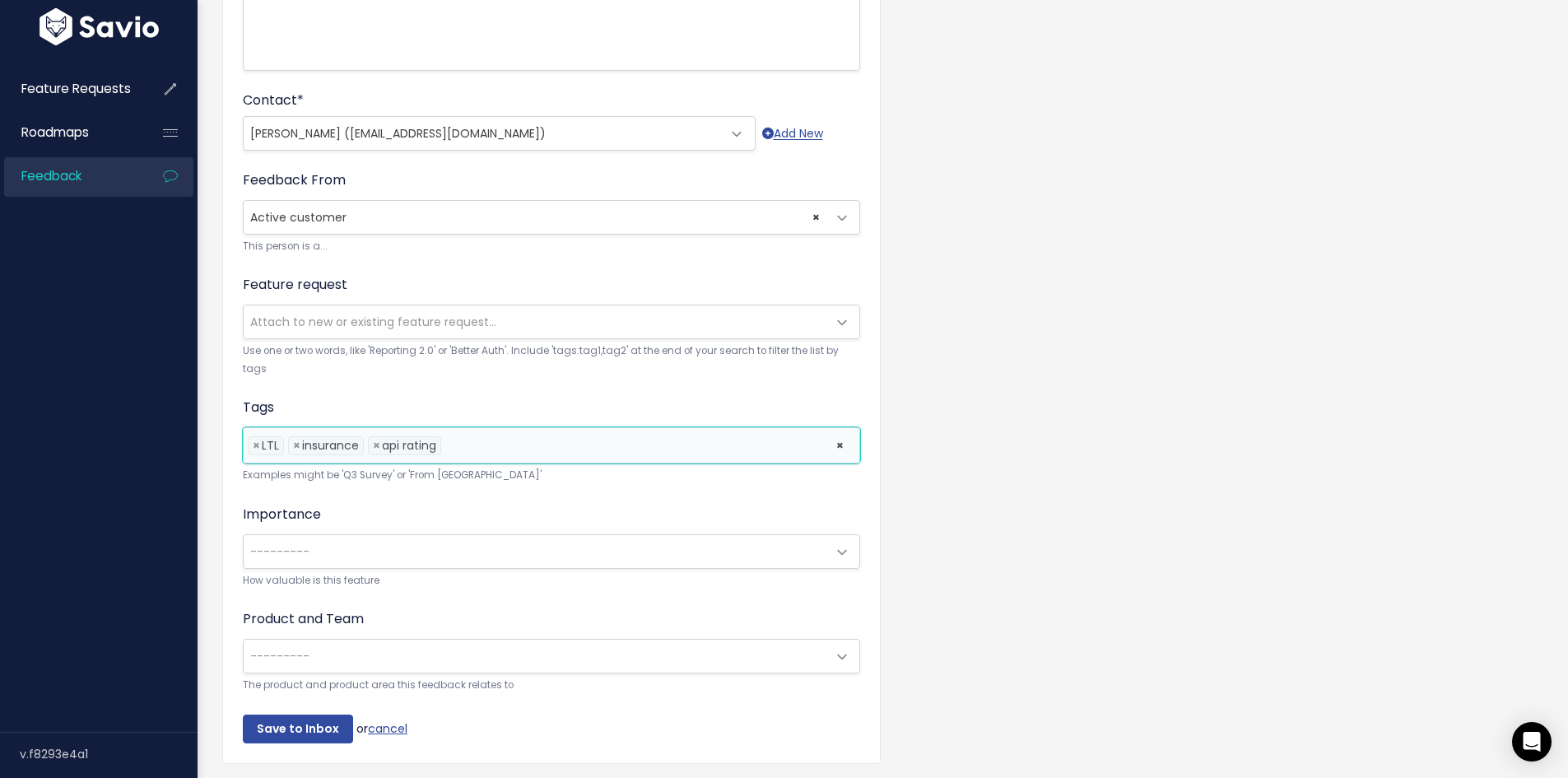
click at [504, 559] on span "---------" at bounding box center [535, 551] width 583 height 33
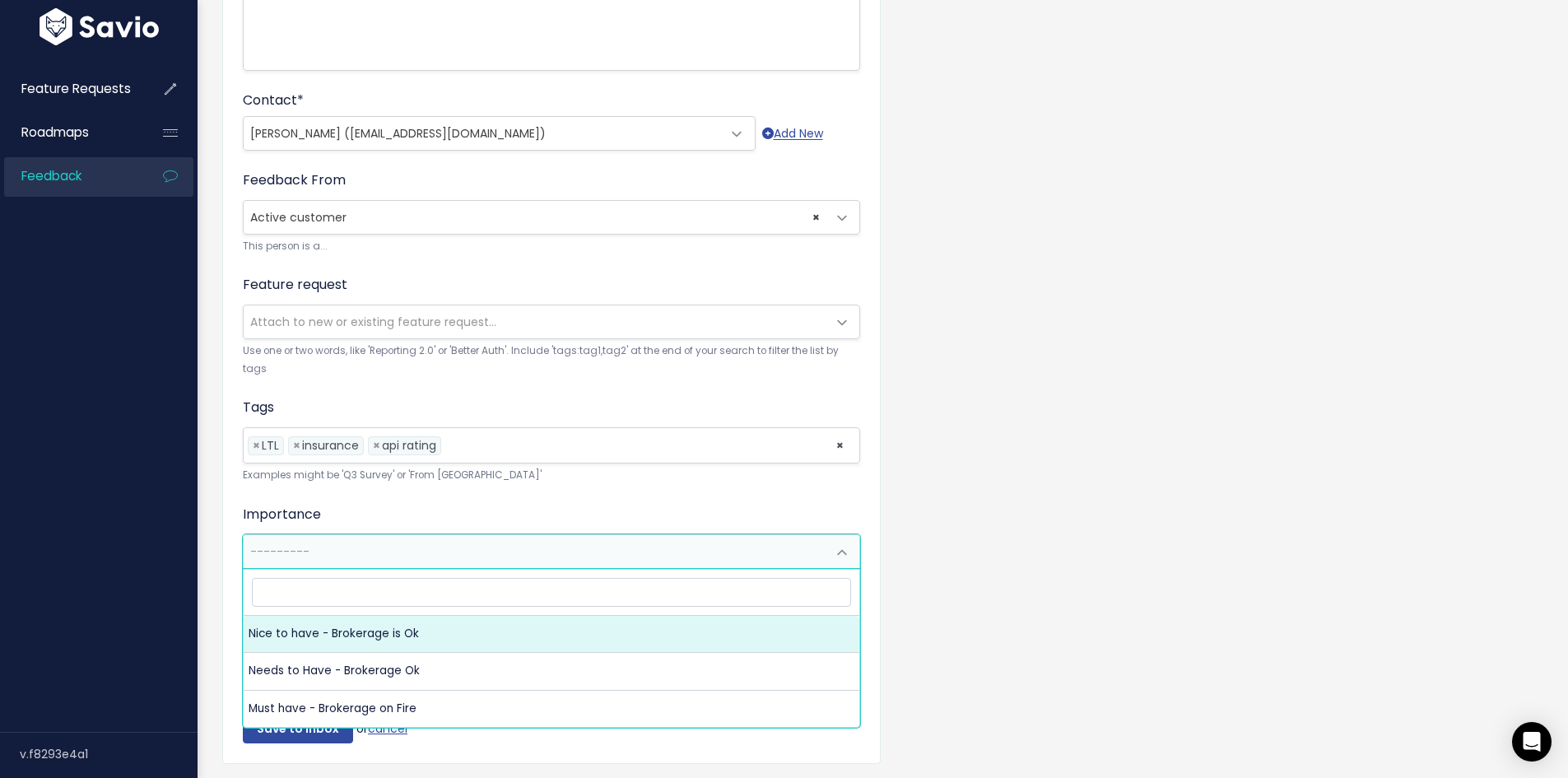
select select "NICE_TO_HAVE"
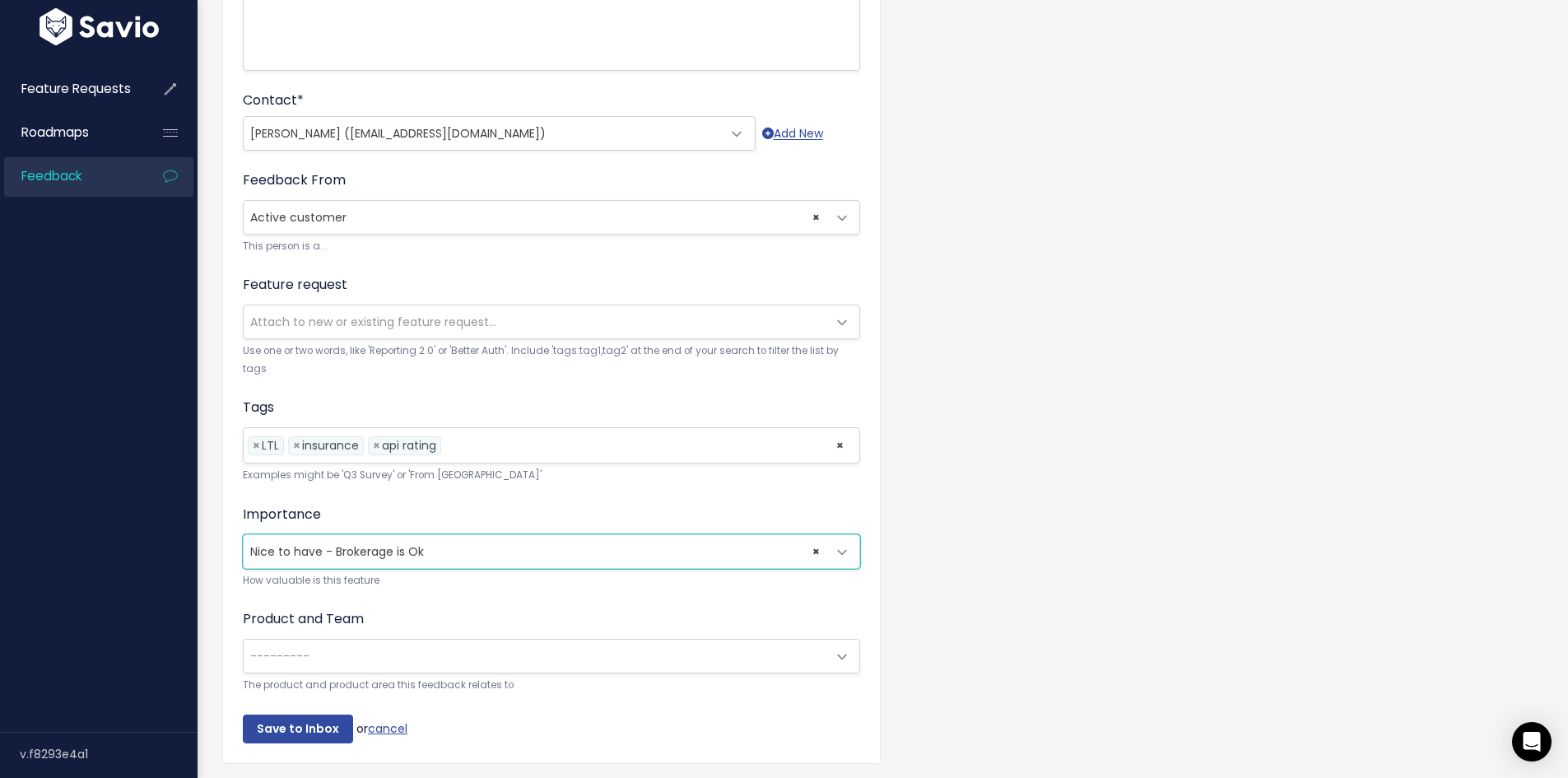
scroll to position [474, 0]
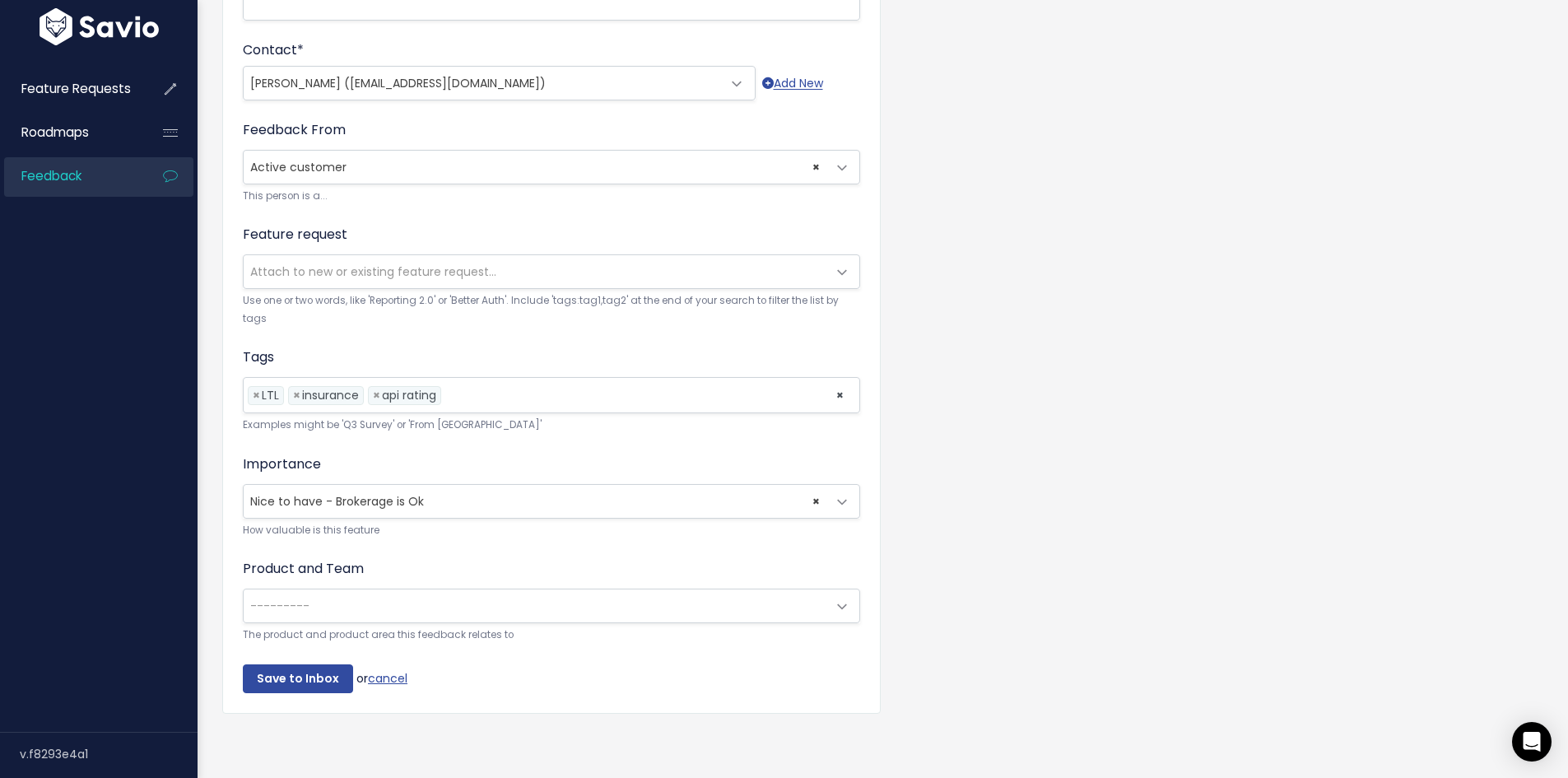
click at [425, 572] on div "Product and Team --------- Tai TMS: No Product Area Tai TMS: Accounting Tai TMS…" at bounding box center [551, 601] width 617 height 85
click at [428, 596] on span "---------" at bounding box center [535, 605] width 583 height 33
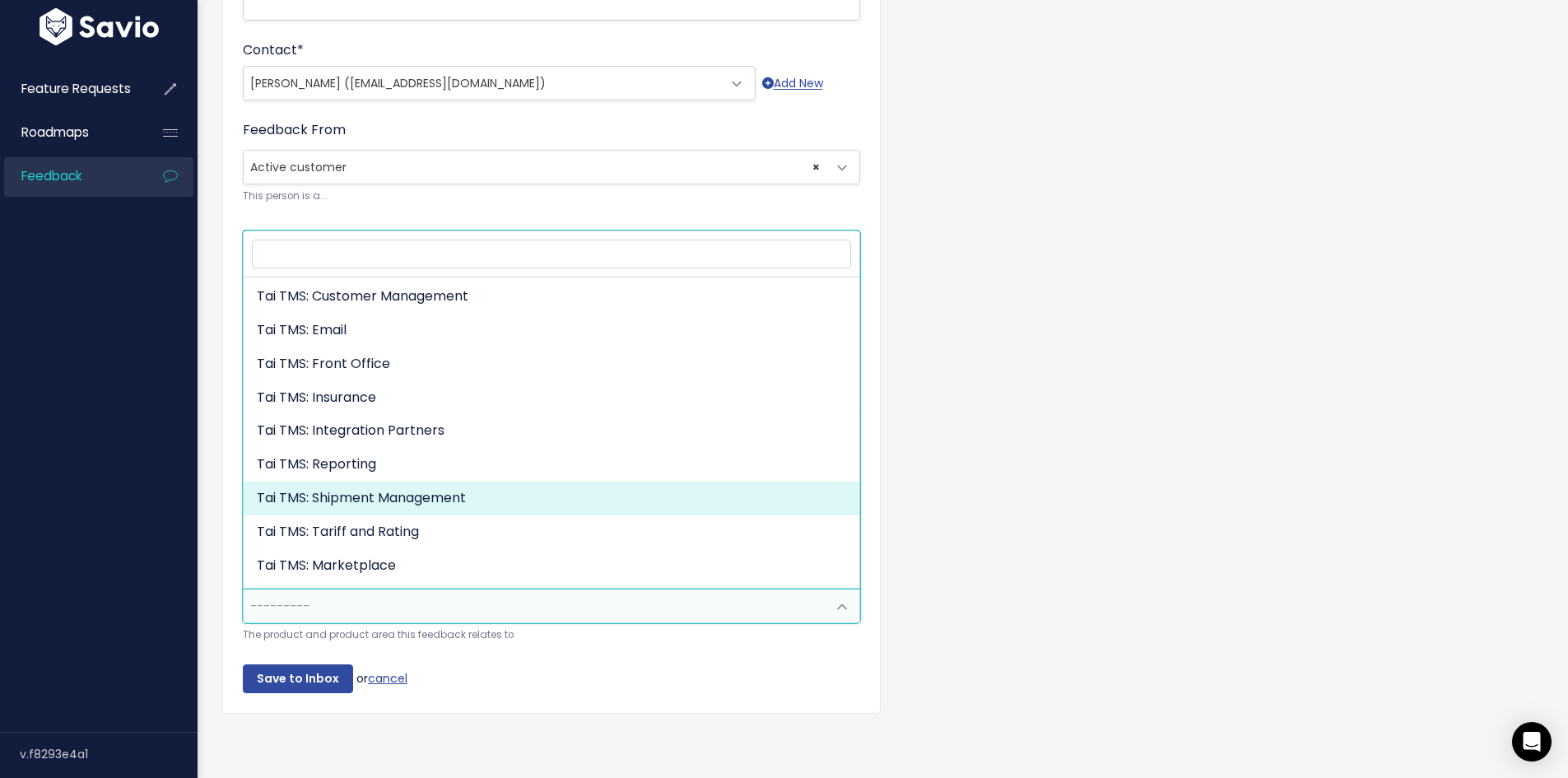
scroll to position [358, 0]
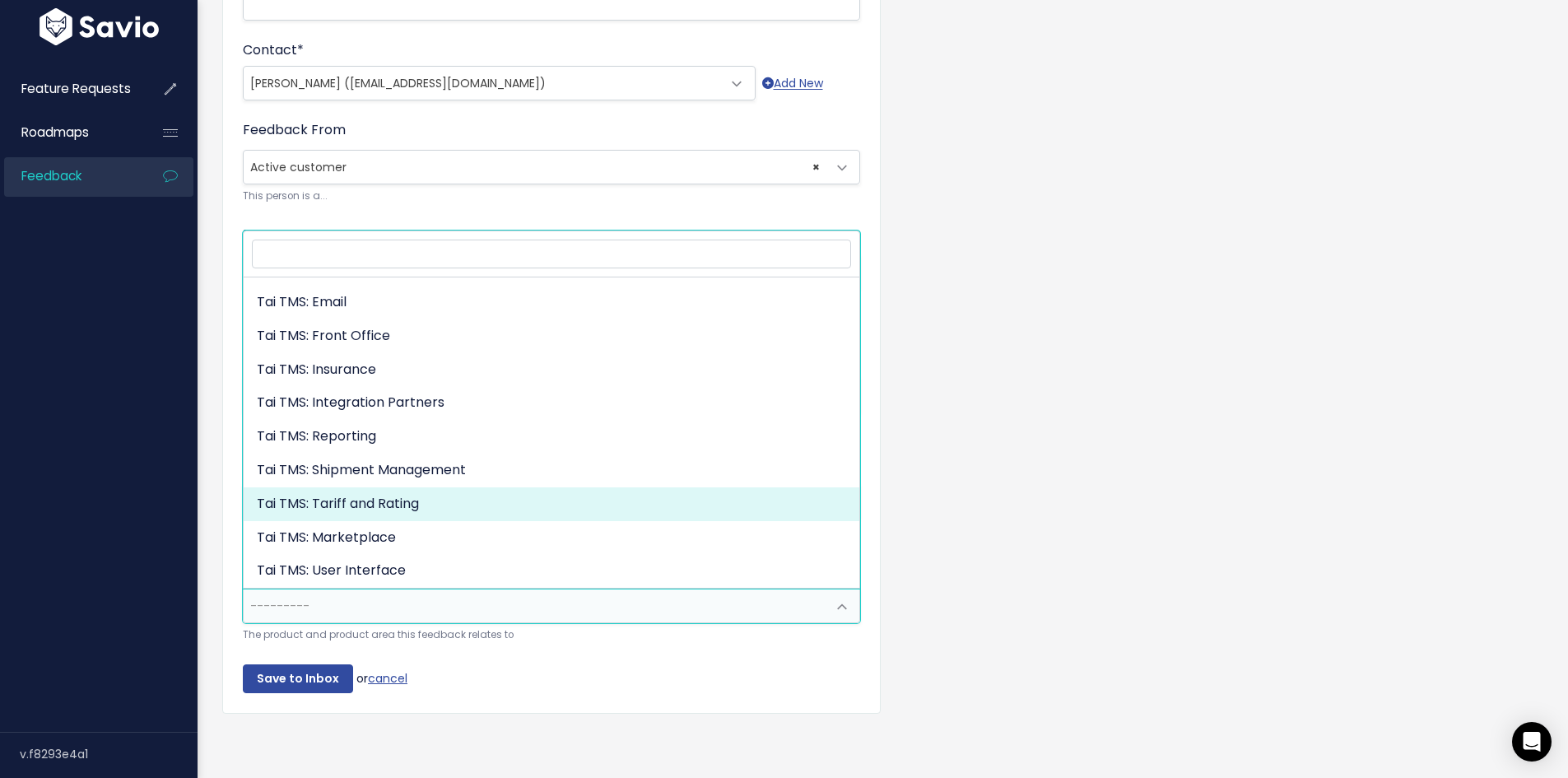
select select "MAIN:TARIFF_AND_RATING"
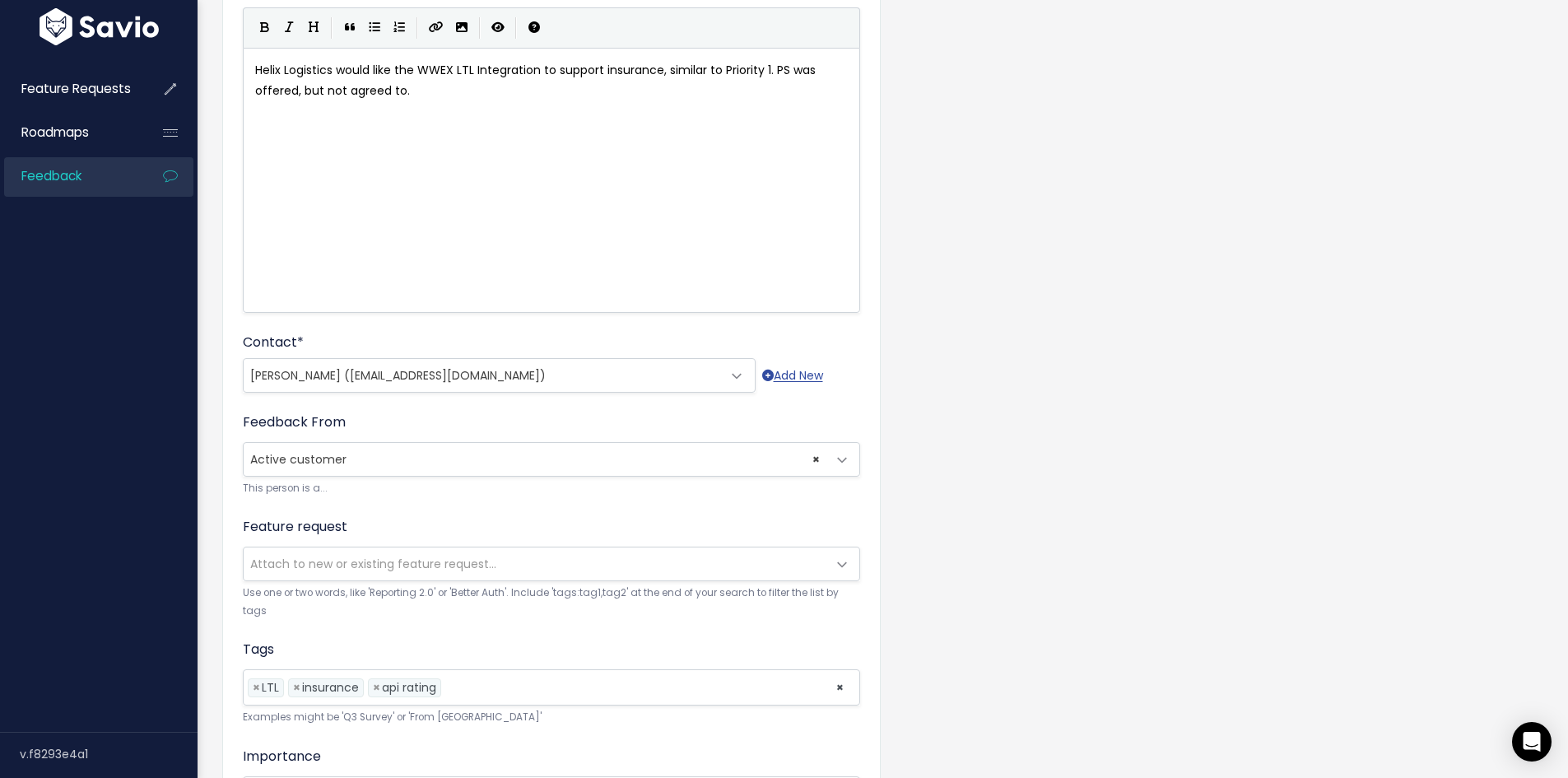
scroll to position [411, 0]
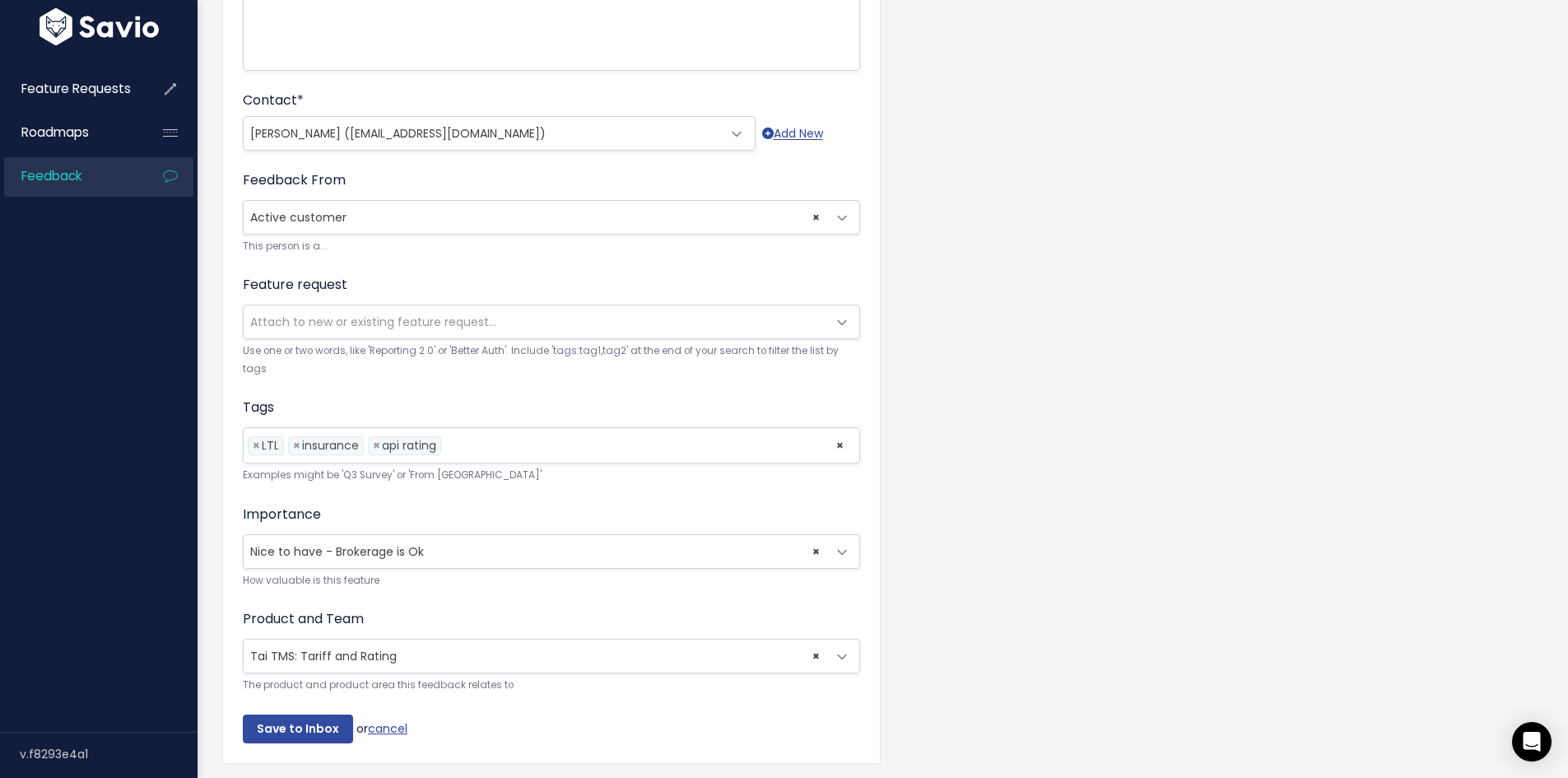
click at [589, 454] on ul "× × LTL × insurance × api rating" at bounding box center [551, 445] width 616 height 35
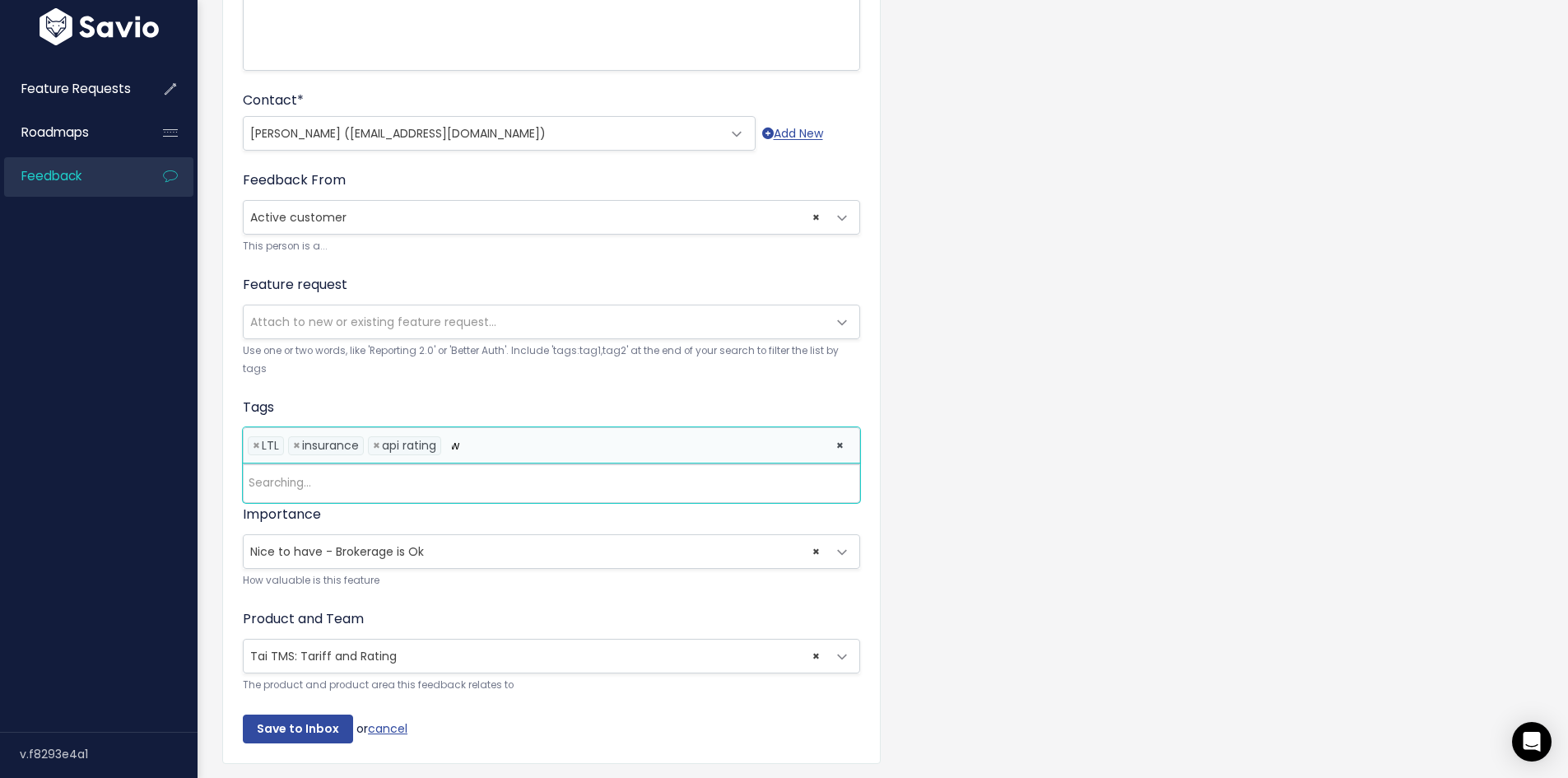
scroll to position [0, 0]
type input "worldwide express"
click at [663, 453] on li at bounding box center [634, 445] width 378 height 17
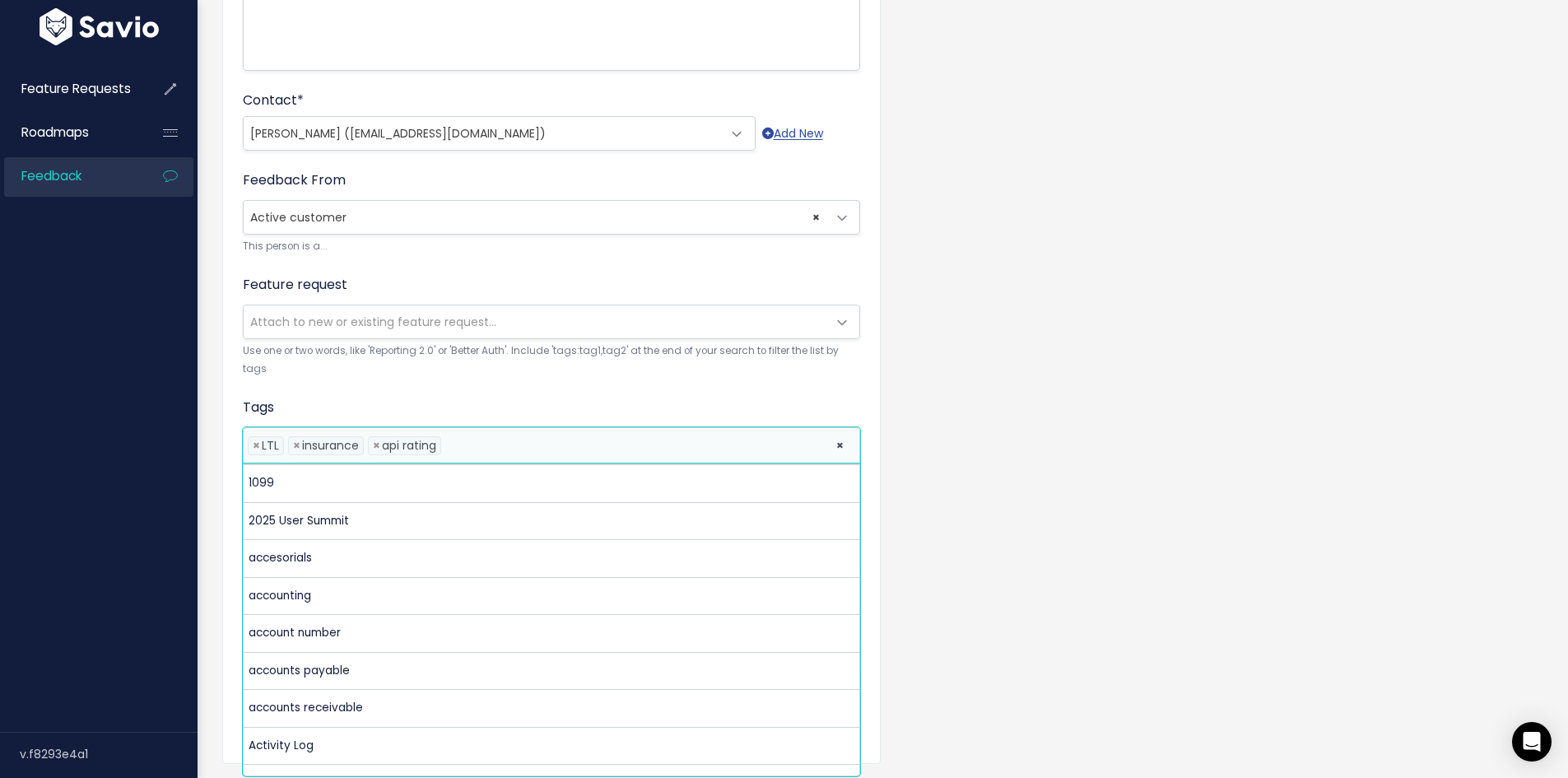
scroll to position [475, 0]
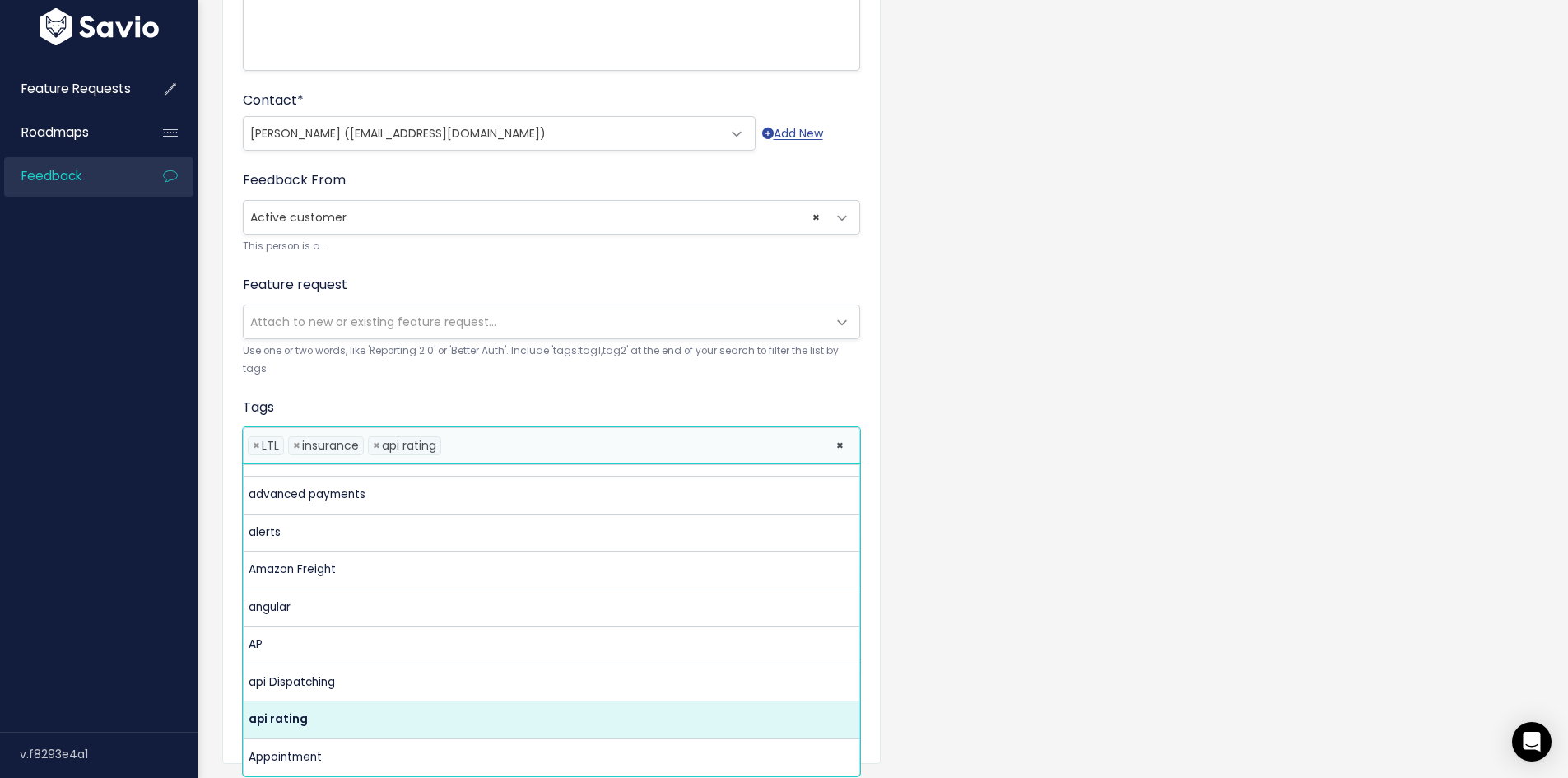
click at [1035, 446] on div "Customer Problem * Helix Logistics would like the WWEX LTL Integration to suppo…" at bounding box center [882, 253] width 1345 height 1101
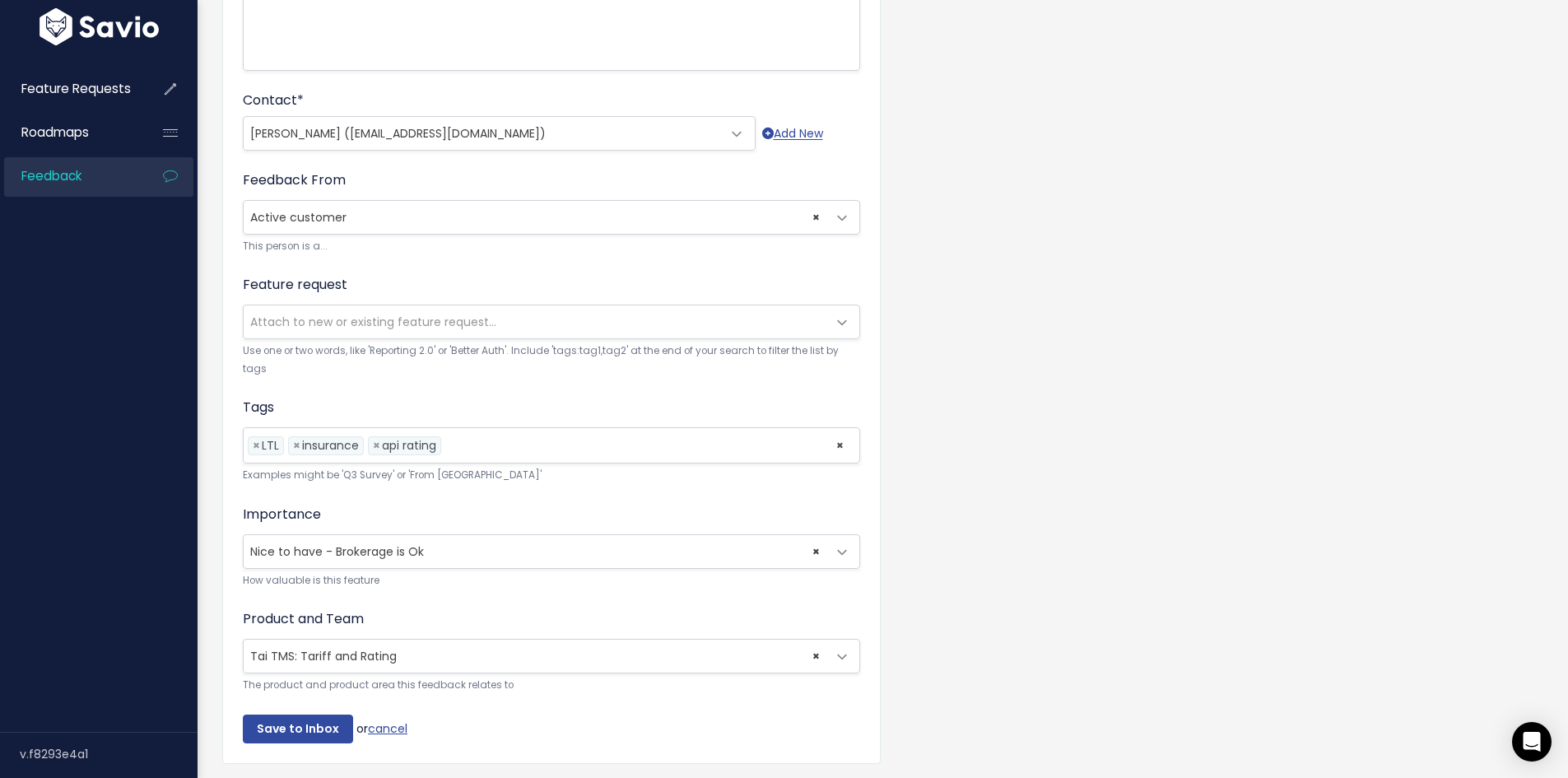
scroll to position [474, 0]
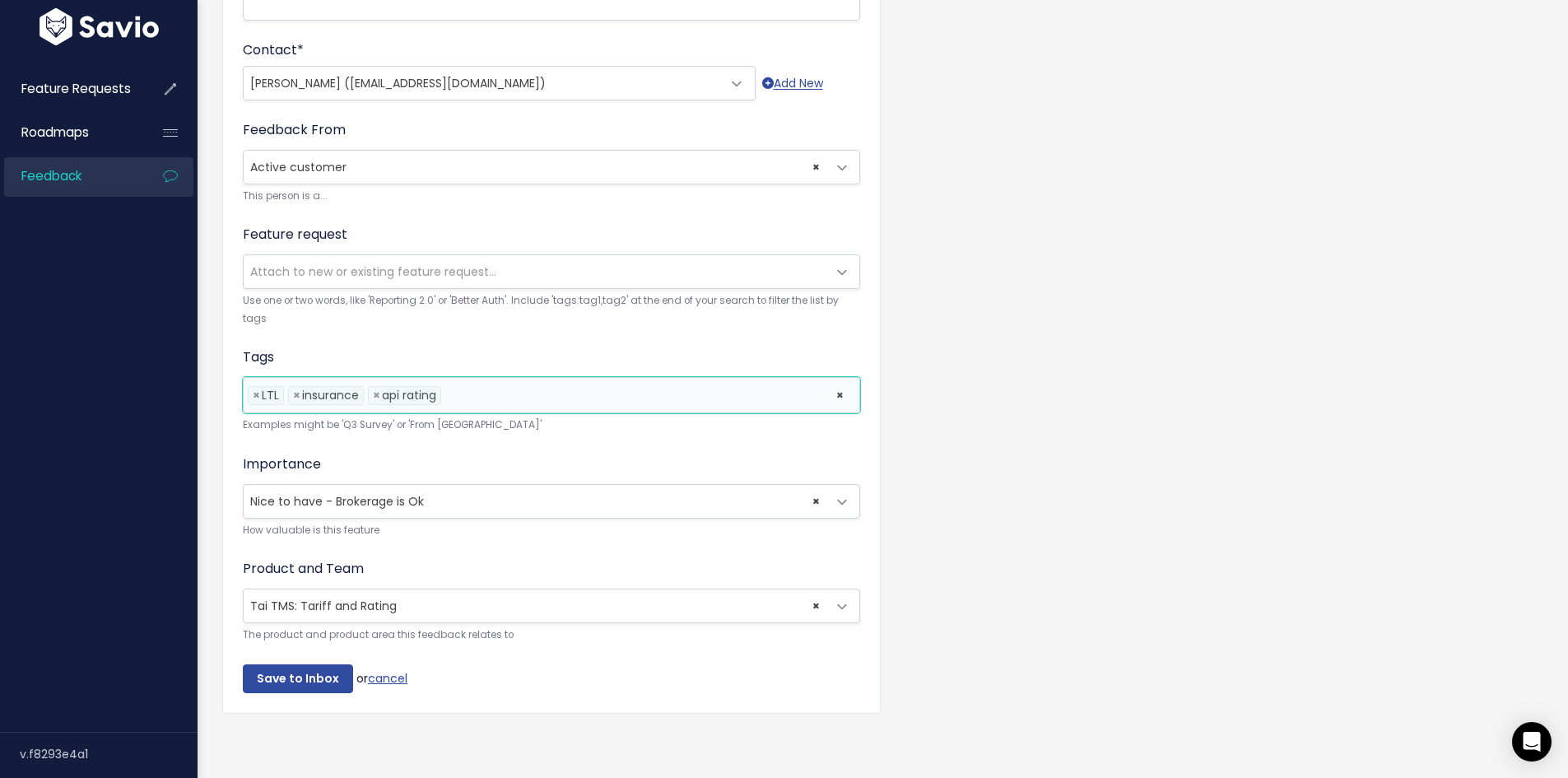
click at [504, 388] on input "search" at bounding box center [523, 395] width 156 height 17
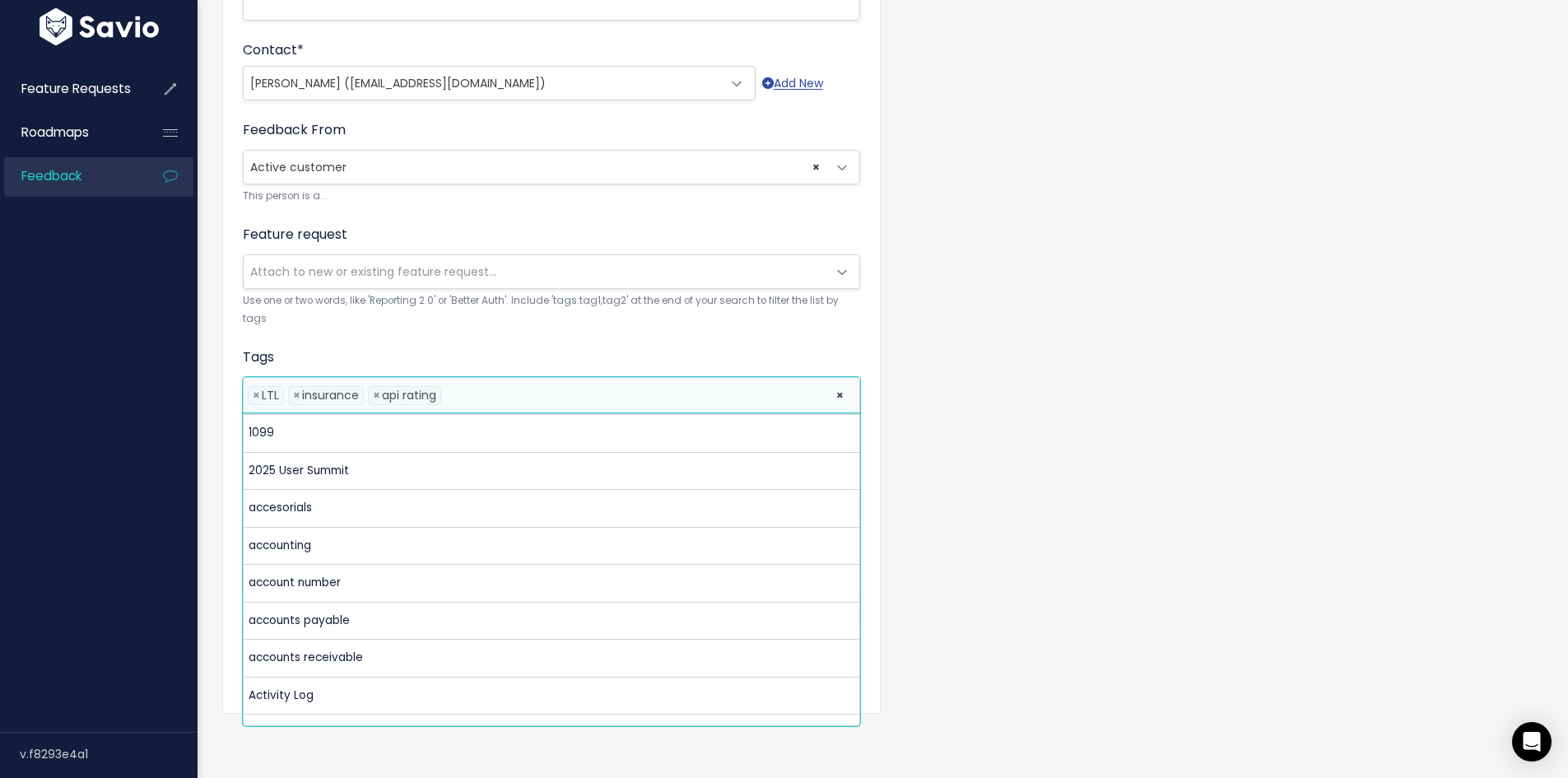
scroll to position [475, 0]
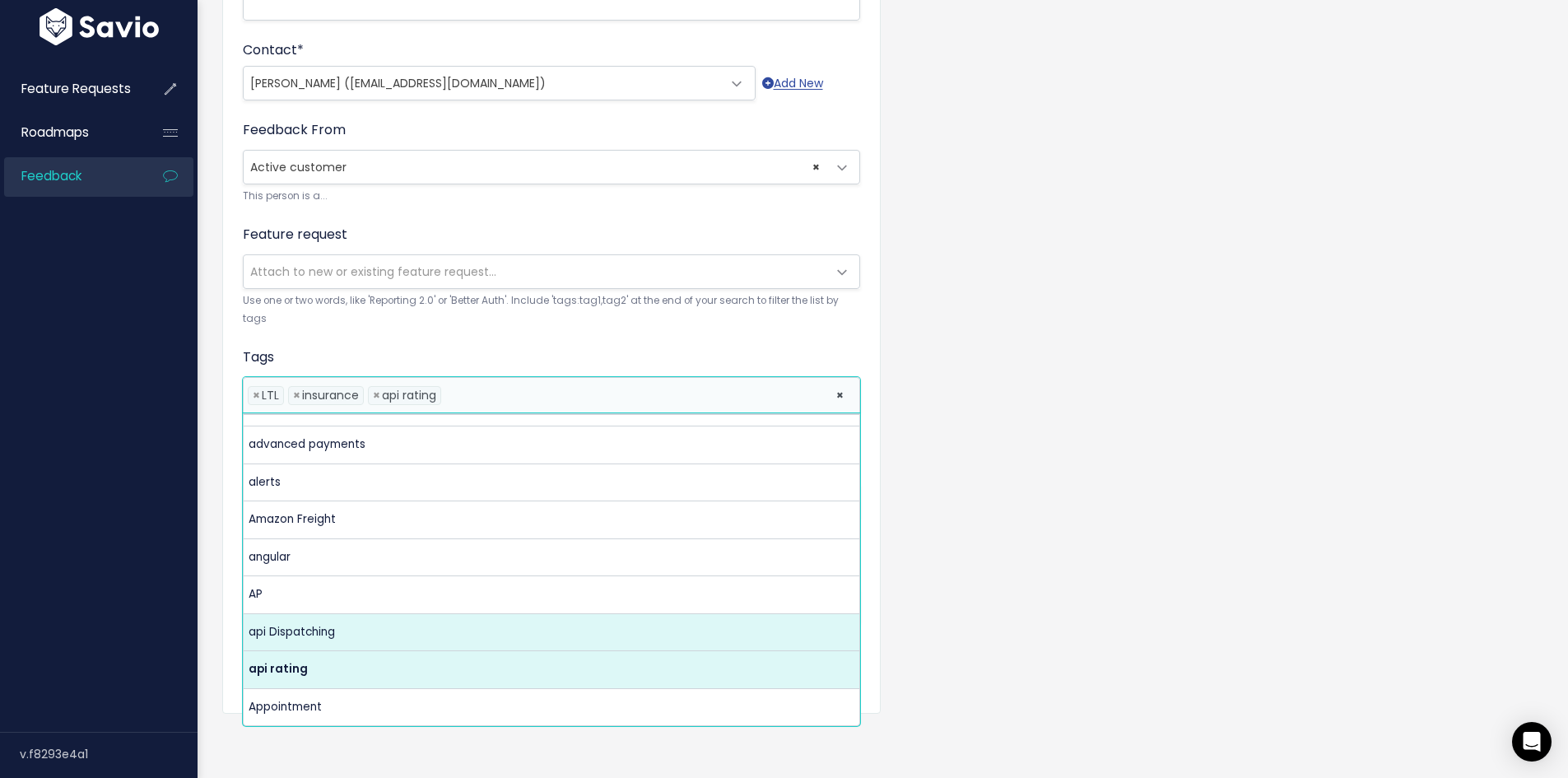
click at [1076, 560] on div "Customer Problem * Helix Logistics would like the WWEX LTL Integration to suppo…" at bounding box center [882, 202] width 1345 height 1101
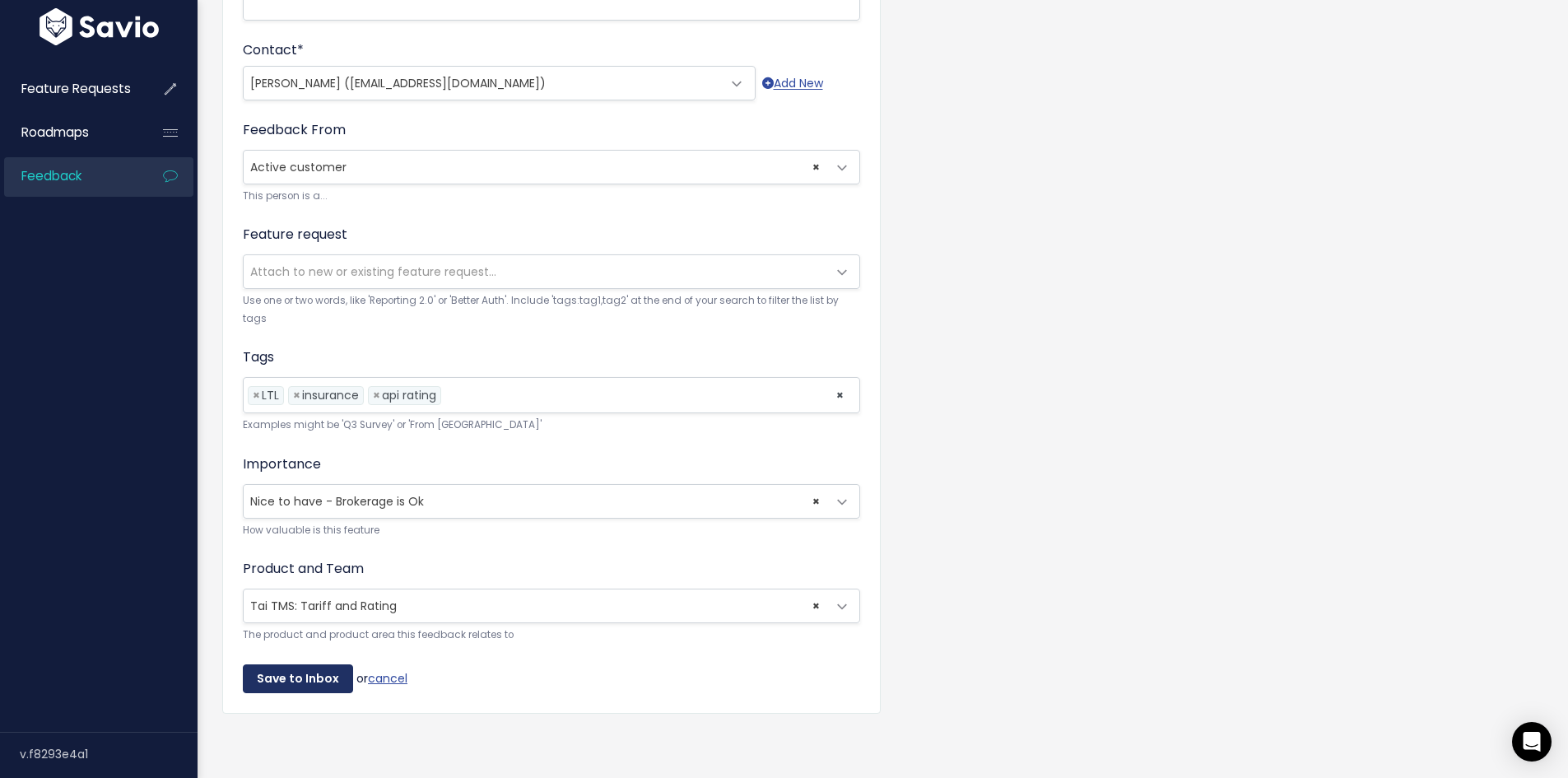
click at [309, 669] on input "Save to Inbox" at bounding box center [297, 679] width 110 height 30
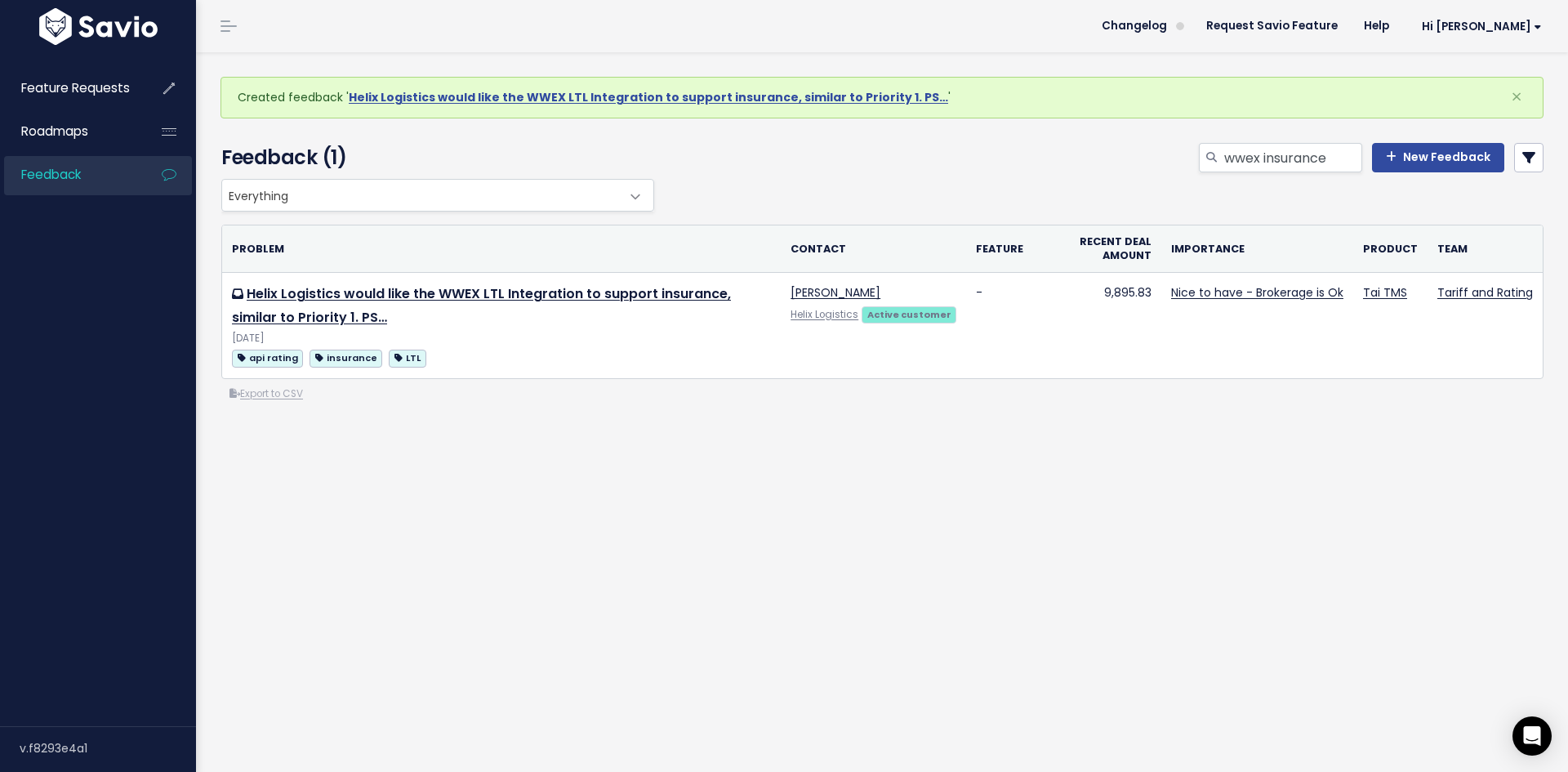
drag, startPoint x: 373, startPoint y: 169, endPoint x: 390, endPoint y: 109, distance: 62.4
click at [373, 169] on h4 "Feedback (1)" at bounding box center [433, 158] width 425 height 30
click at [391, 103] on link "Helix Logistics would like the WWEX LTL Integration to support insurance, simil…" at bounding box center [648, 97] width 599 height 16
